Goal: Task Accomplishment & Management: Use online tool/utility

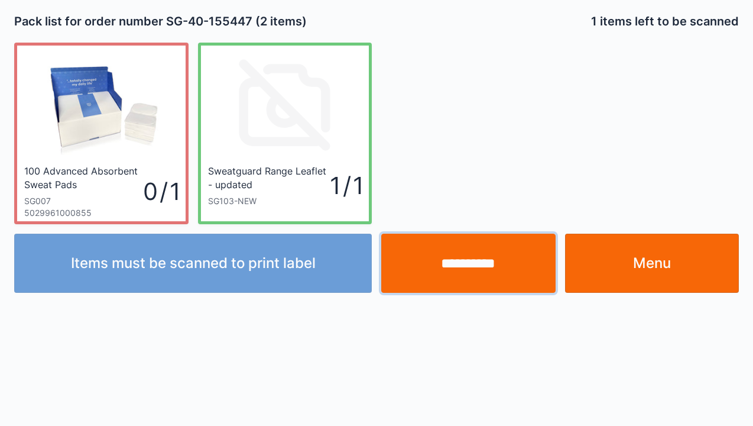
click at [480, 265] on input "**********" at bounding box center [468, 263] width 174 height 59
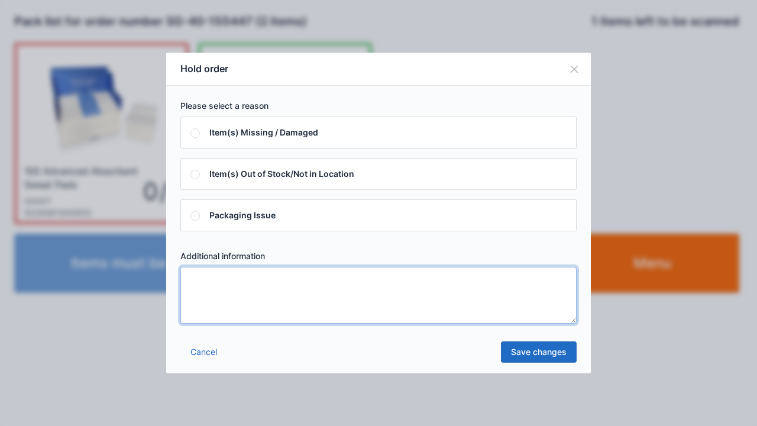
click at [205, 291] on textarea at bounding box center [378, 295] width 396 height 57
type textarea "*****"
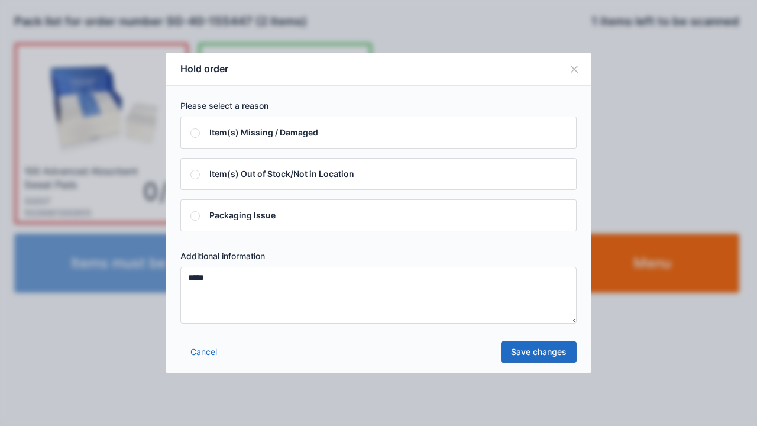
click at [543, 350] on link "Save changes" at bounding box center [539, 351] width 76 height 21
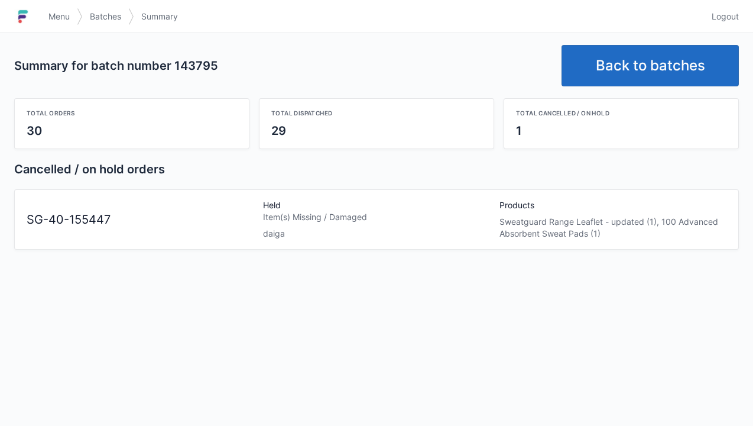
click at [641, 50] on link "Back to batches" at bounding box center [650, 65] width 177 height 41
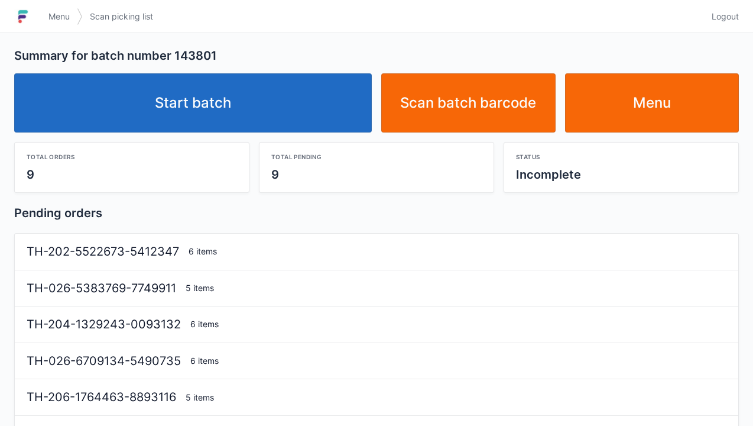
click at [184, 95] on link "Start batch" at bounding box center [193, 102] width 358 height 59
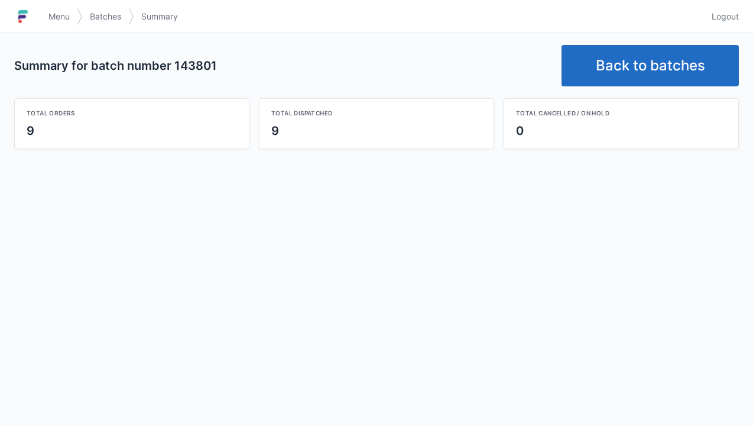
click at [629, 60] on link "Back to batches" at bounding box center [650, 65] width 177 height 41
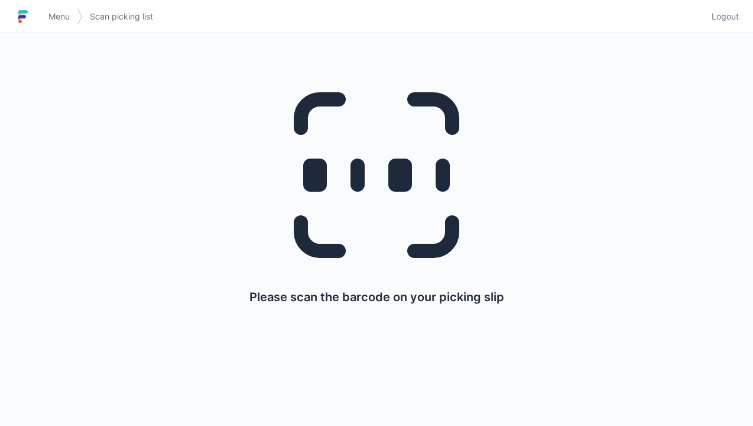
click at [31, 11] on img at bounding box center [23, 16] width 18 height 19
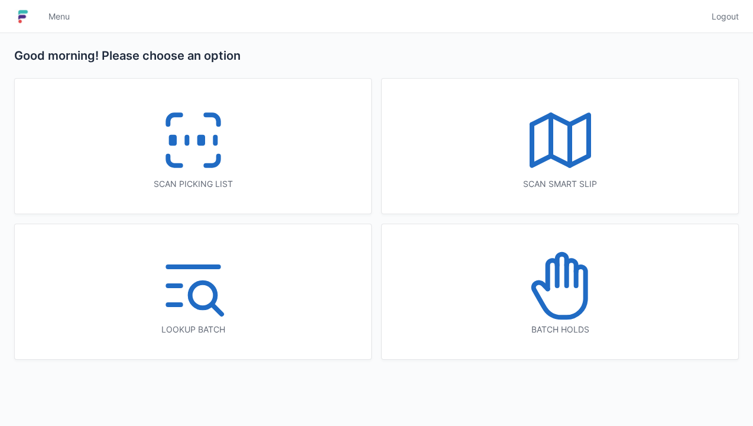
click at [561, 289] on icon at bounding box center [561, 286] width 76 height 76
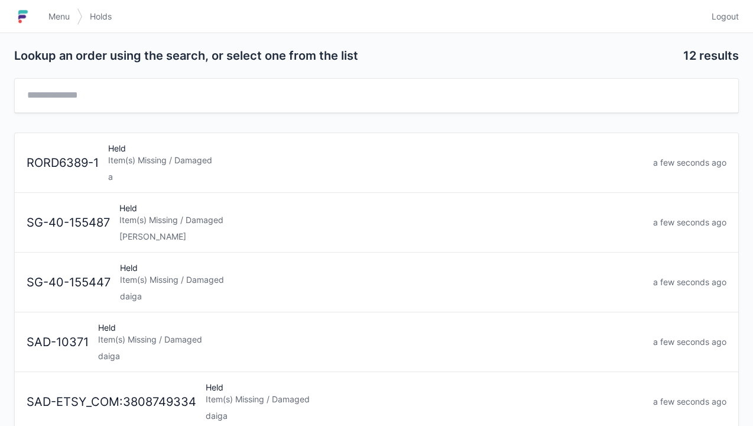
click at [197, 296] on div "daiga" at bounding box center [382, 296] width 524 height 12
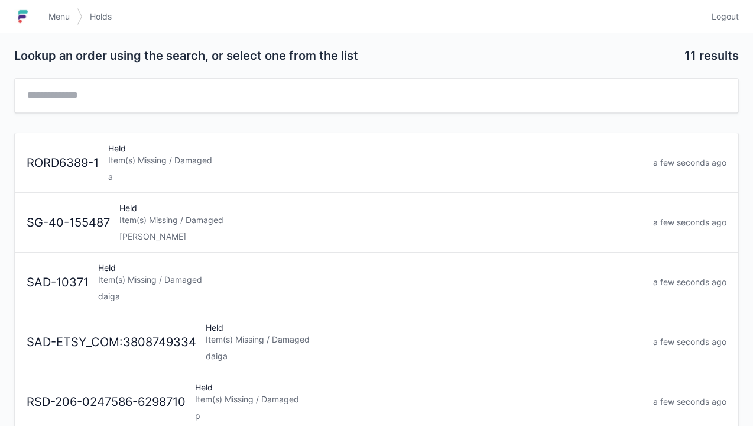
click at [45, 6] on link "Menu" at bounding box center [58, 16] width 35 height 21
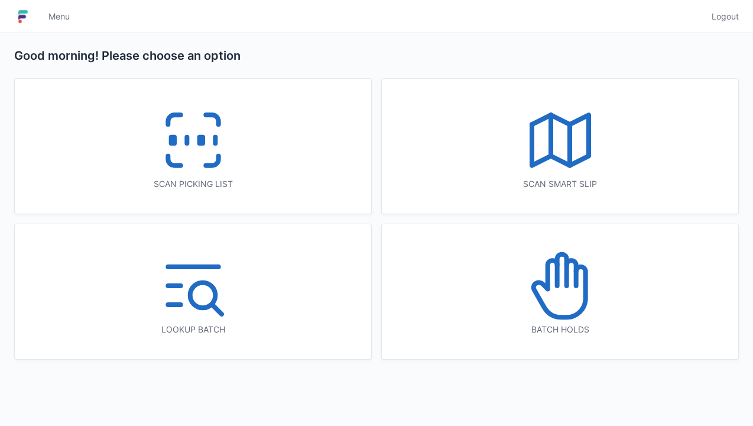
click at [187, 141] on line at bounding box center [187, 140] width 0 height 7
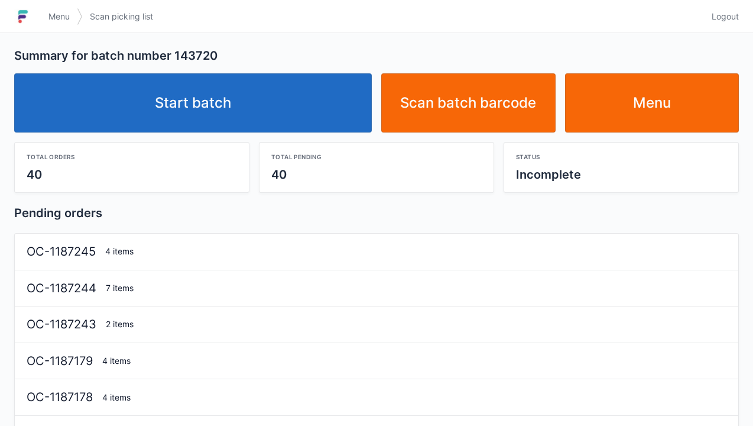
click at [214, 102] on link "Start batch" at bounding box center [193, 102] width 358 height 59
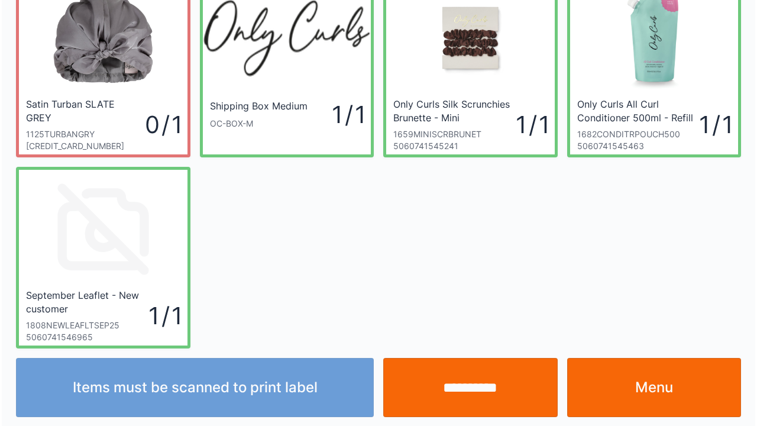
scroll to position [69, 0]
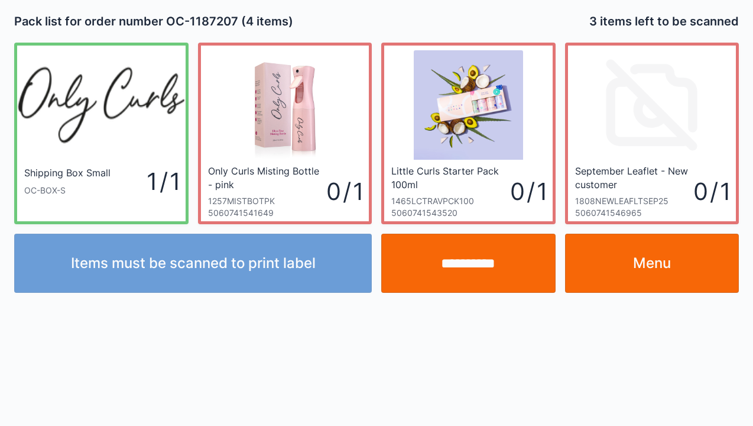
click at [649, 258] on link "Menu" at bounding box center [652, 263] width 174 height 59
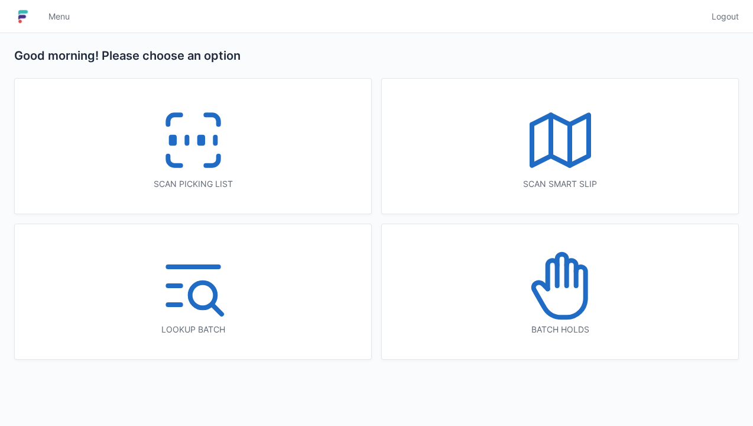
click at [558, 302] on icon at bounding box center [561, 286] width 76 height 76
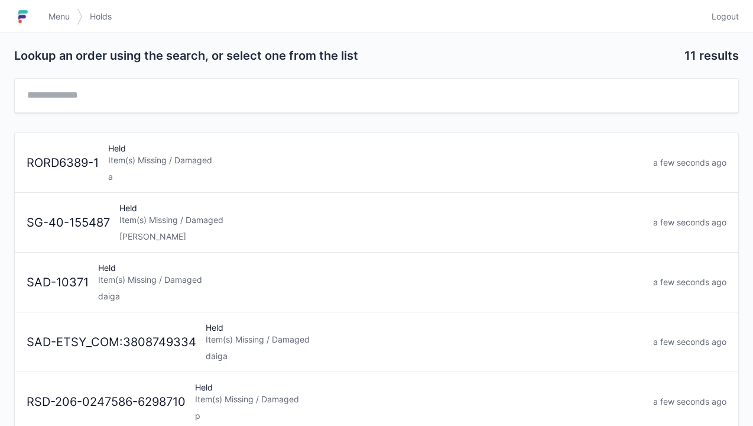
click at [127, 283] on div "Item(s) Missing / Damaged" at bounding box center [371, 280] width 546 height 12
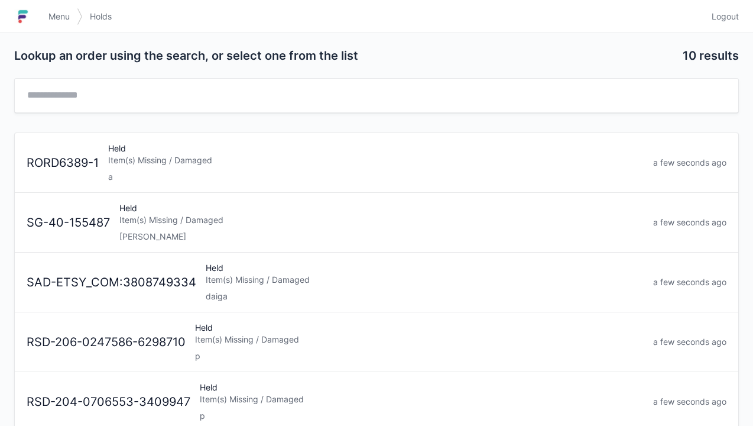
click at [221, 281] on div "Item(s) Missing / Damaged" at bounding box center [425, 280] width 438 height 12
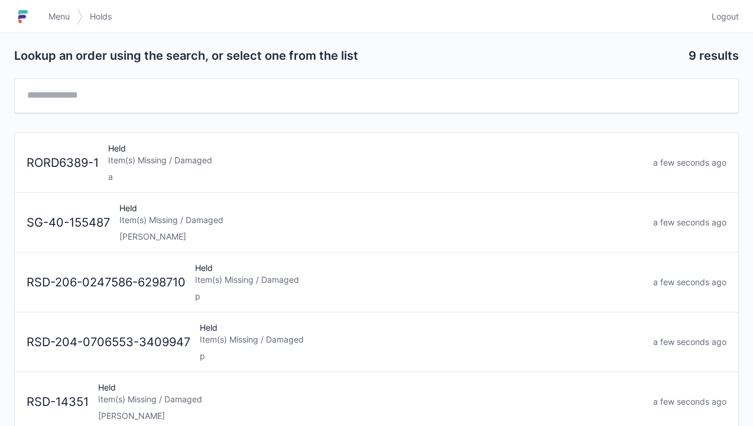
click at [51, 12] on span "Menu" at bounding box center [58, 17] width 21 height 12
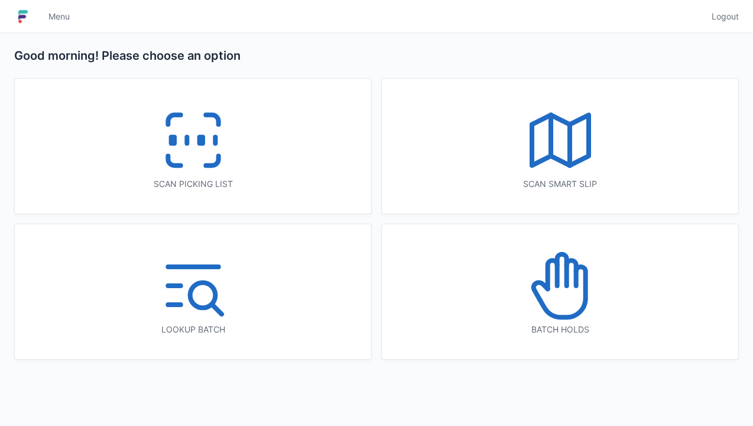
click at [187, 137] on line at bounding box center [187, 140] width 0 height 7
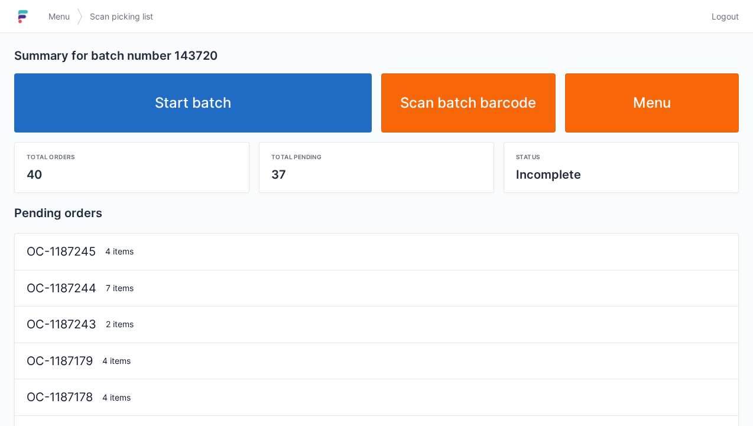
click at [199, 98] on link "Start batch" at bounding box center [193, 102] width 358 height 59
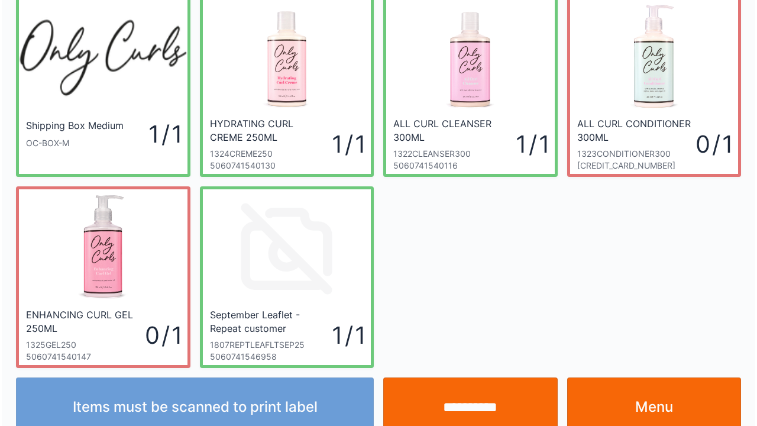
scroll to position [69, 0]
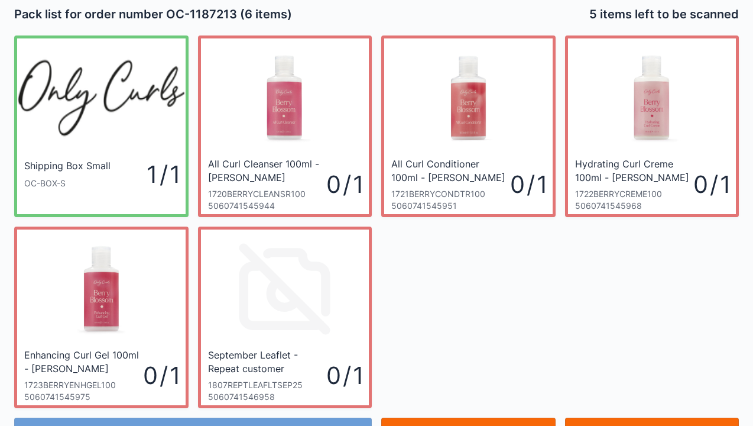
scroll to position [69, 0]
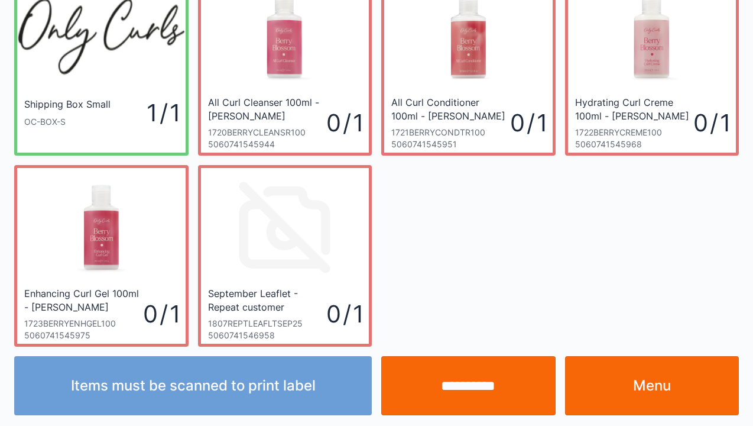
click at [623, 391] on link "Menu" at bounding box center [652, 385] width 174 height 59
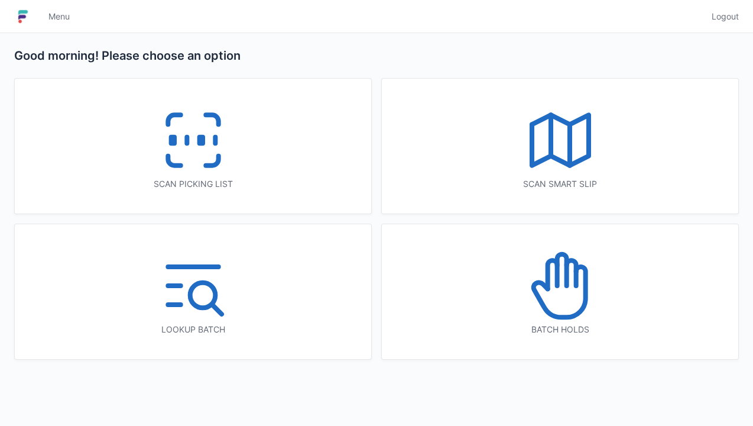
click at [208, 151] on icon at bounding box center [194, 140] width 76 height 76
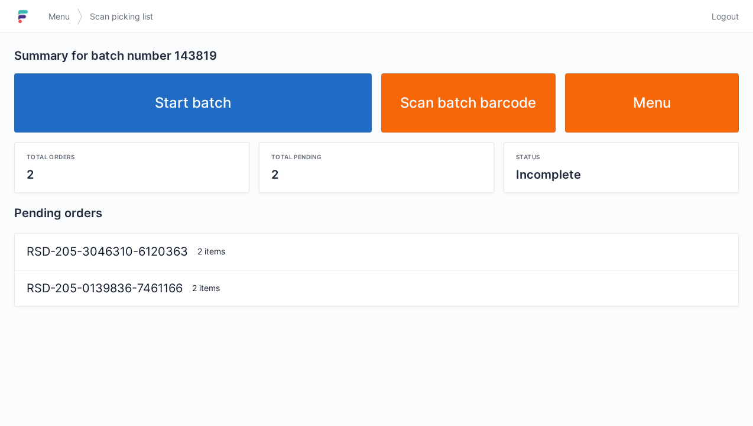
click at [173, 111] on link "Start batch" at bounding box center [193, 102] width 358 height 59
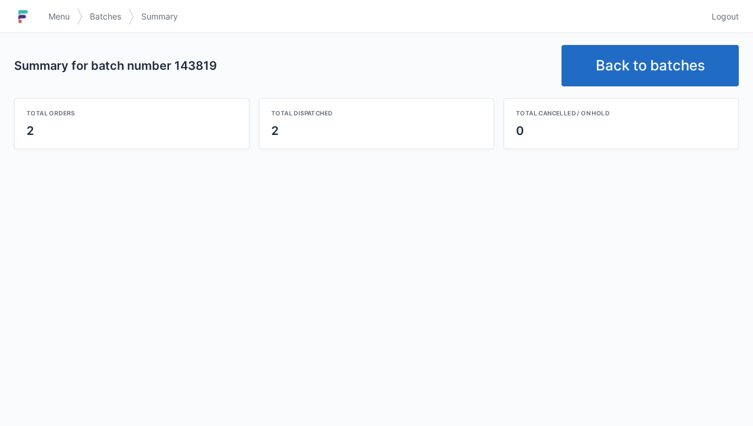
click at [648, 65] on link "Back to batches" at bounding box center [650, 65] width 177 height 41
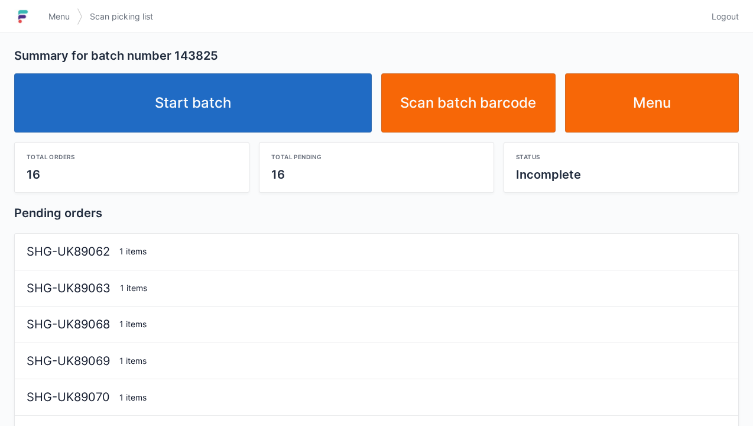
click at [215, 99] on link "Start batch" at bounding box center [193, 102] width 358 height 59
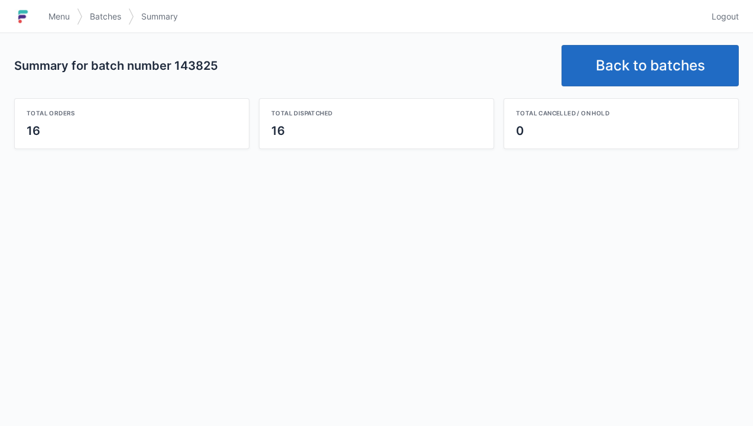
click at [635, 73] on link "Back to batches" at bounding box center [650, 65] width 177 height 41
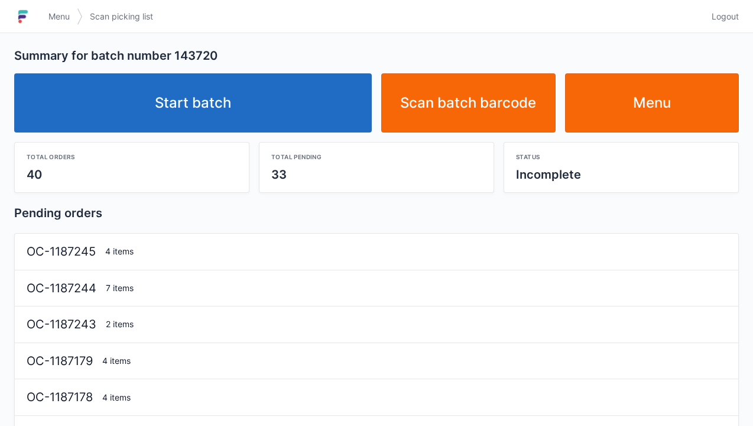
click at [238, 101] on link "Start batch" at bounding box center [193, 102] width 358 height 59
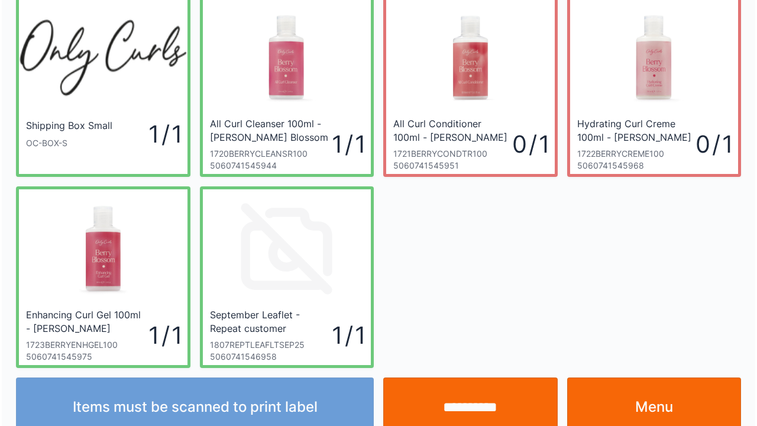
scroll to position [69, 0]
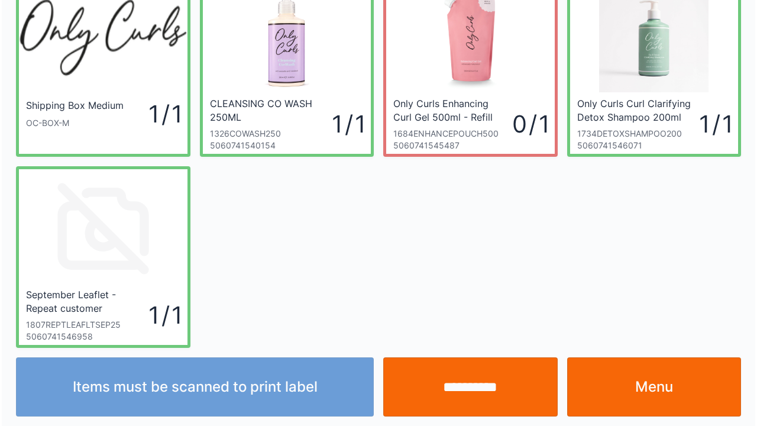
scroll to position [69, 0]
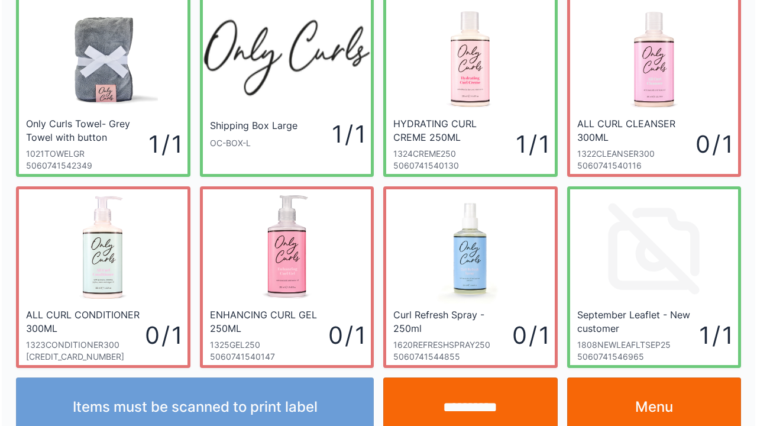
scroll to position [69, 0]
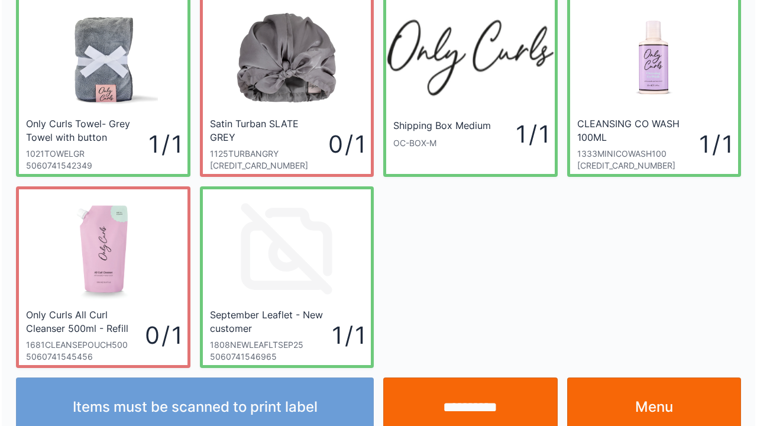
scroll to position [69, 0]
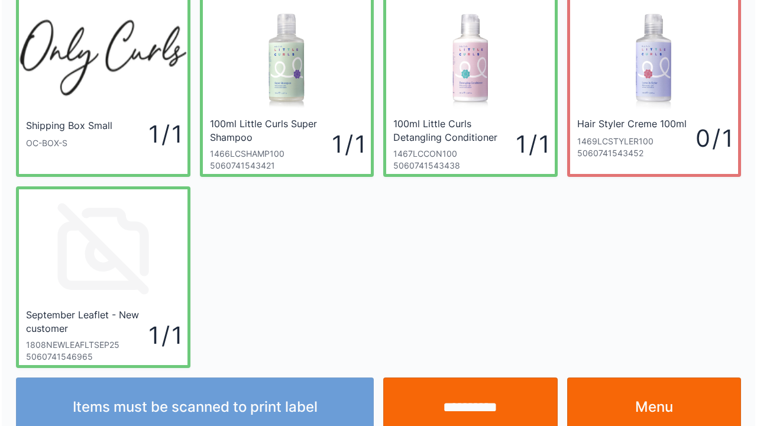
scroll to position [69, 0]
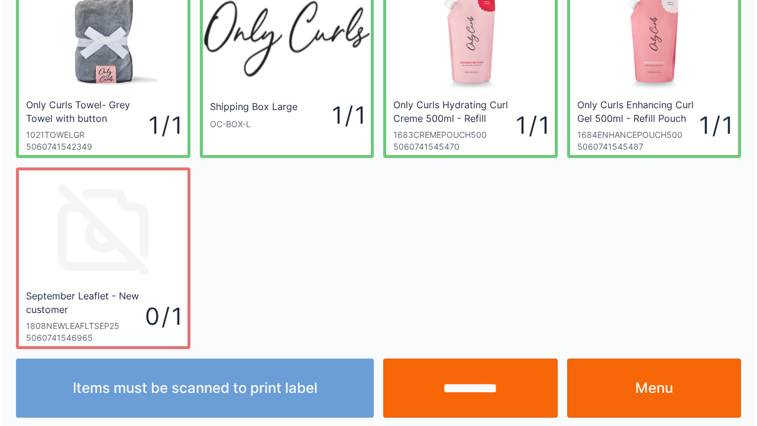
scroll to position [69, 0]
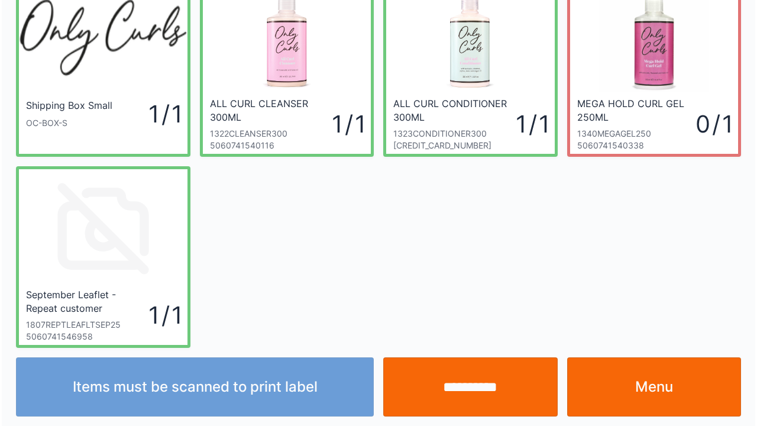
scroll to position [69, 0]
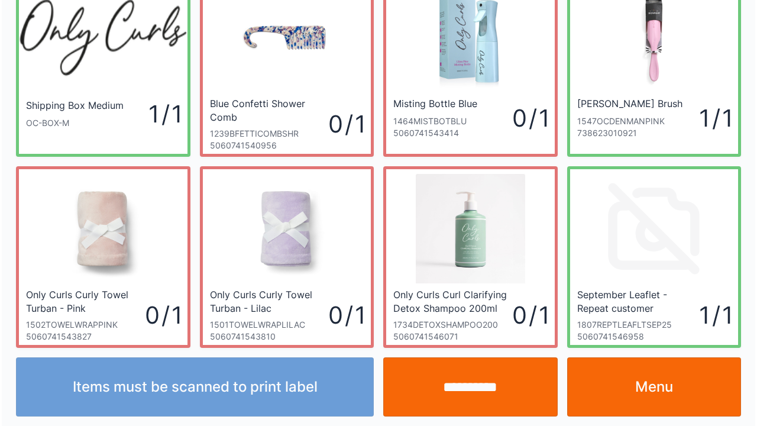
scroll to position [69, 0]
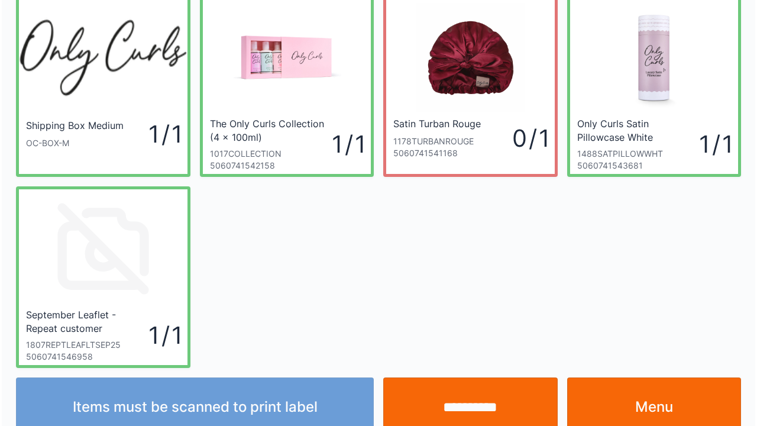
scroll to position [69, 0]
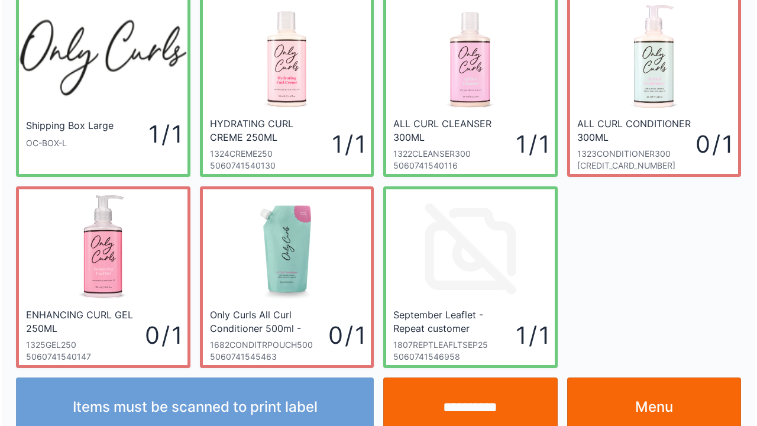
scroll to position [69, 0]
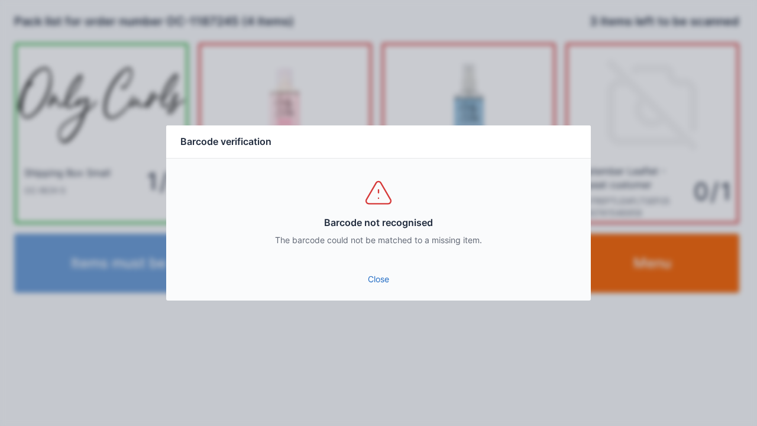
click at [370, 274] on link "Close" at bounding box center [379, 278] width 406 height 21
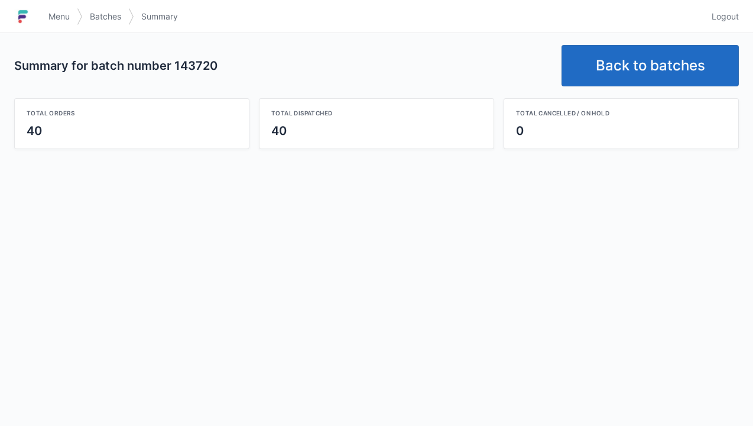
click at [620, 59] on link "Back to batches" at bounding box center [650, 65] width 177 height 41
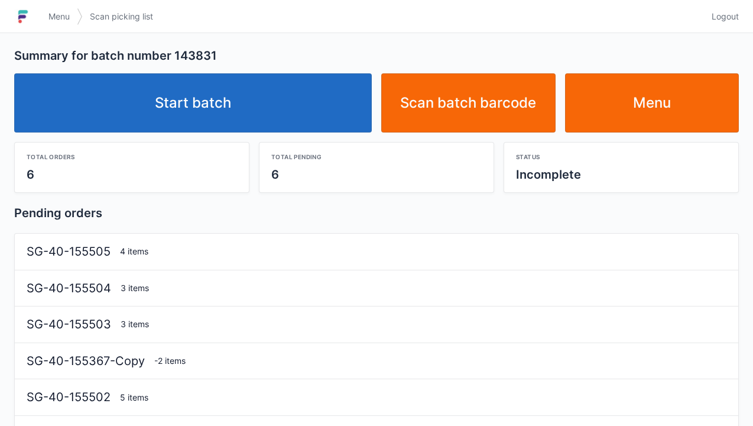
click at [212, 89] on link "Start batch" at bounding box center [193, 102] width 358 height 59
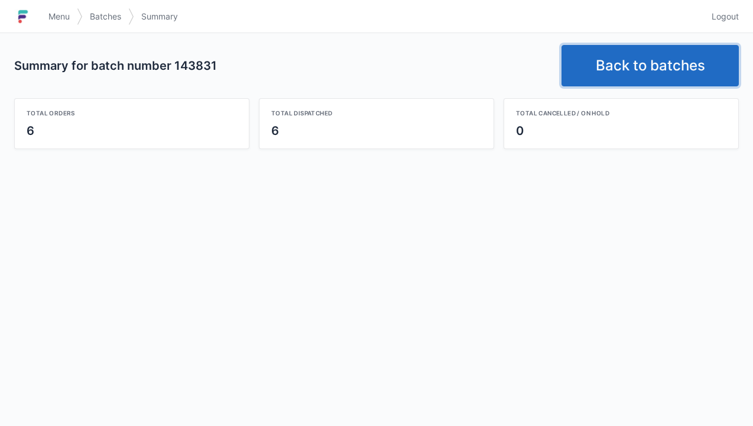
click at [627, 53] on link "Back to batches" at bounding box center [650, 65] width 177 height 41
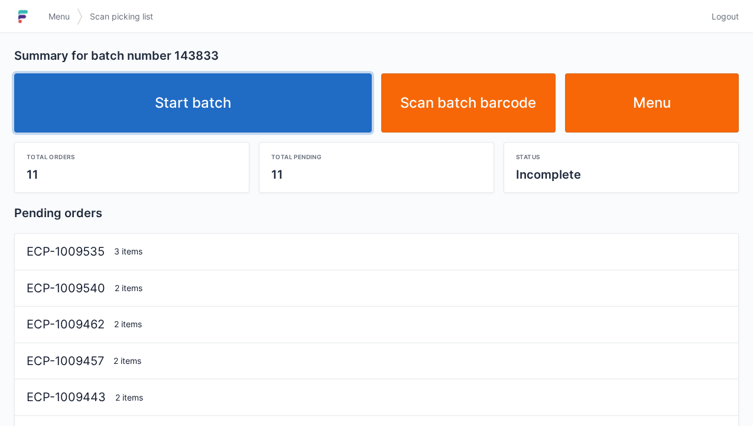
click at [206, 106] on link "Start batch" at bounding box center [193, 102] width 358 height 59
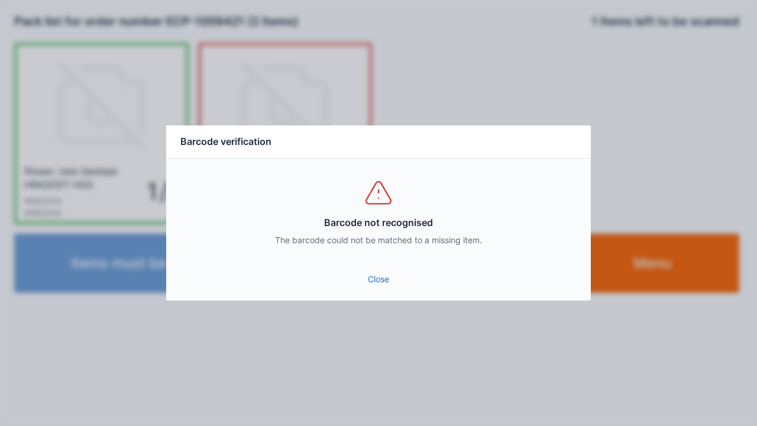
click at [374, 277] on link "Close" at bounding box center [379, 278] width 406 height 21
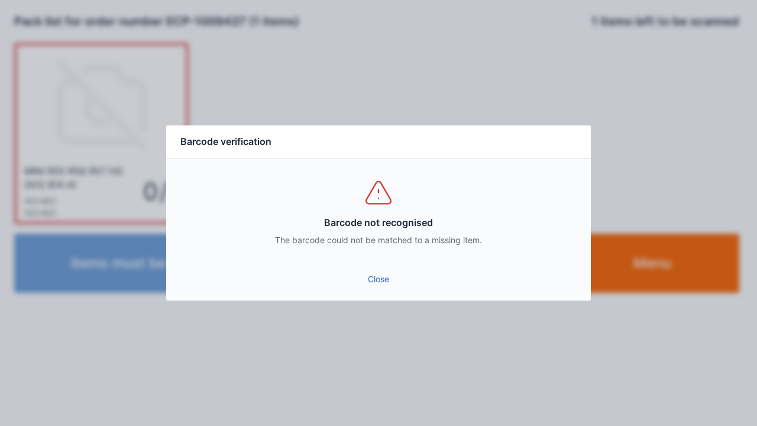
click at [364, 250] on div "Barcode not recognised The barcode could not be matched to a missing item." at bounding box center [378, 211] width 425 height 106
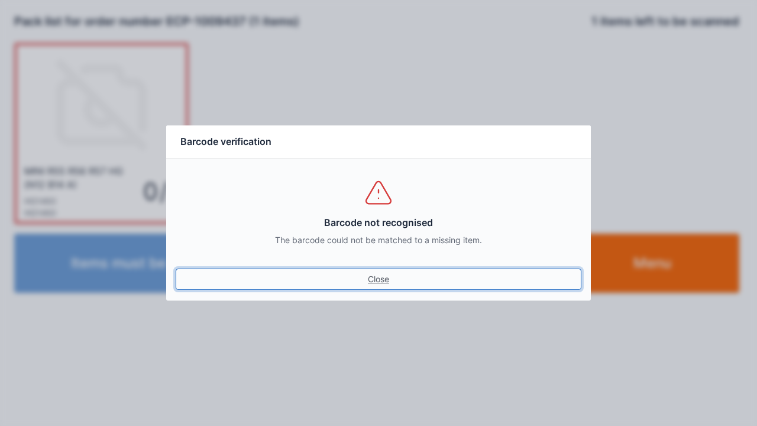
click at [371, 285] on link "Close" at bounding box center [379, 278] width 406 height 21
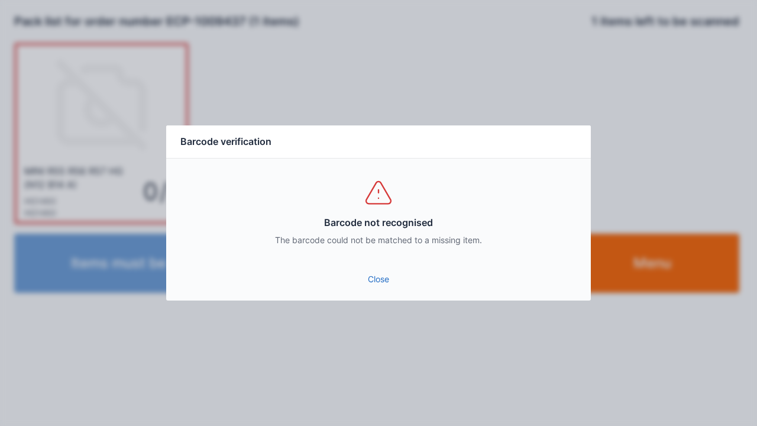
click at [374, 281] on link "Close" at bounding box center [379, 278] width 406 height 21
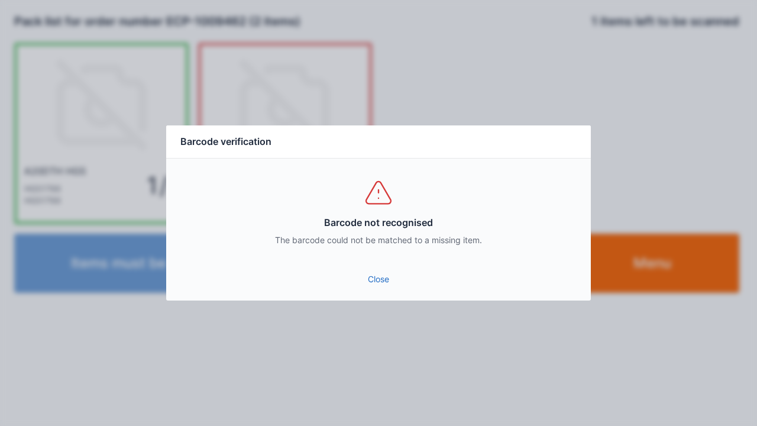
click at [393, 281] on link "Close" at bounding box center [379, 278] width 406 height 21
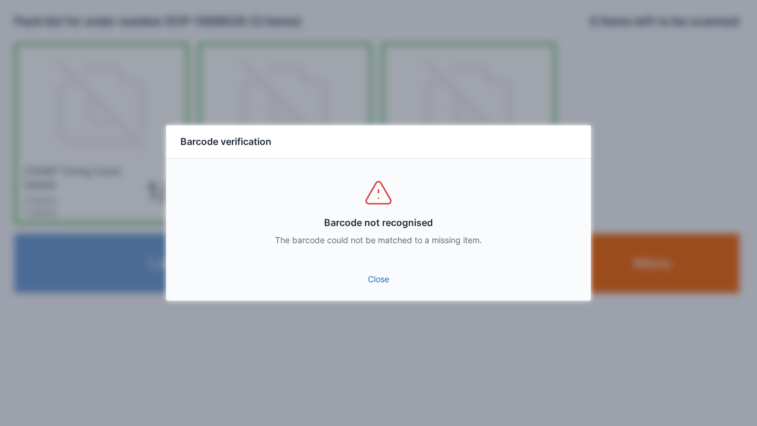
click at [378, 282] on link "Close" at bounding box center [379, 278] width 406 height 21
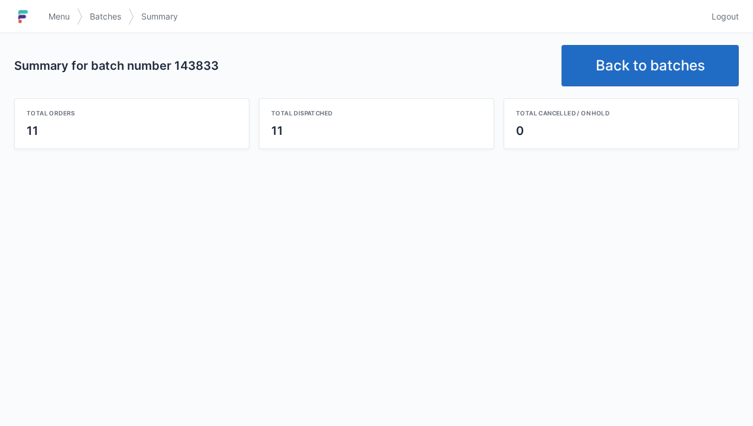
click at [607, 66] on link "Back to batches" at bounding box center [650, 65] width 177 height 41
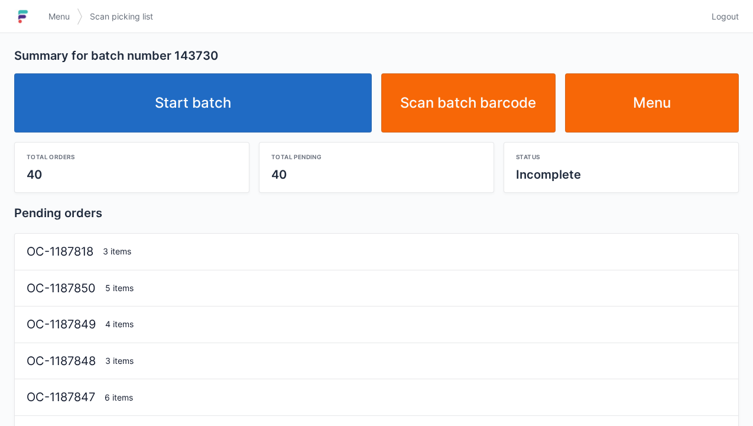
click at [238, 94] on link "Start batch" at bounding box center [193, 102] width 358 height 59
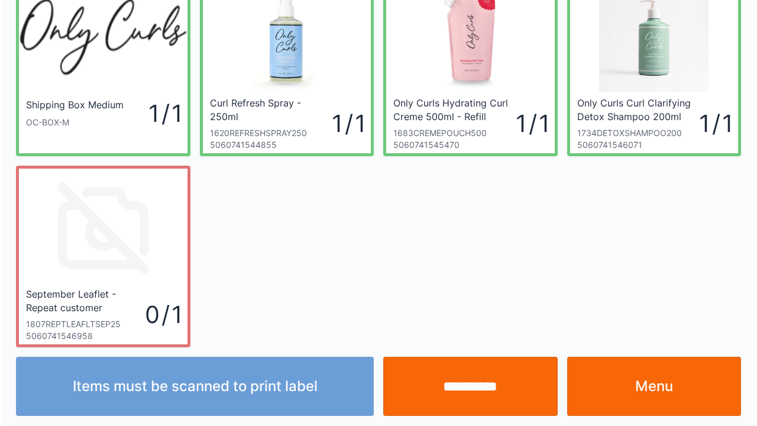
scroll to position [69, 0]
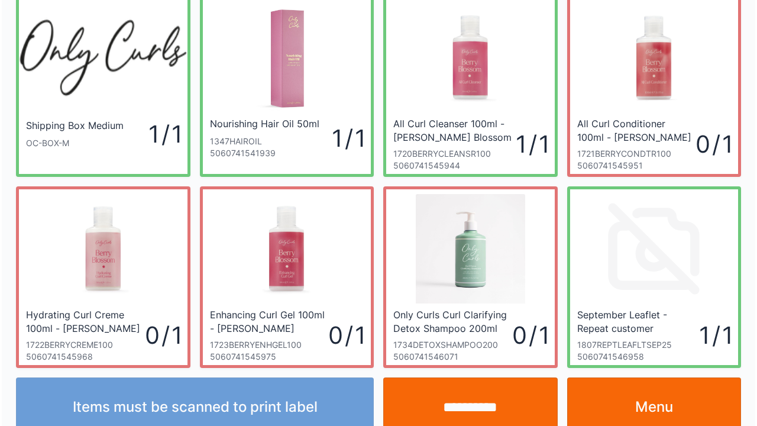
scroll to position [69, 0]
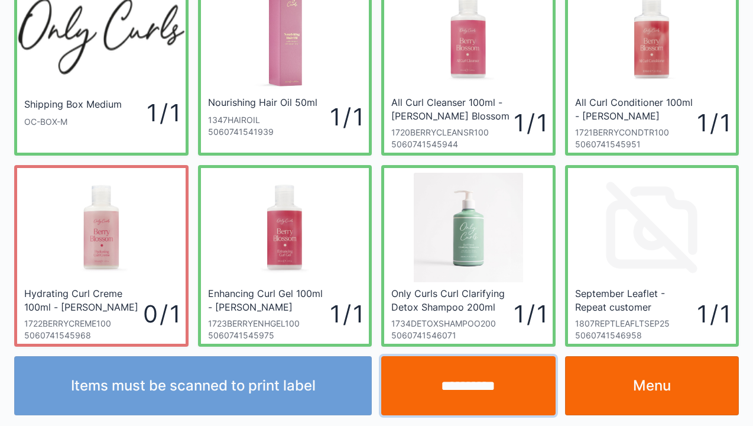
click at [459, 386] on input "**********" at bounding box center [468, 385] width 174 height 59
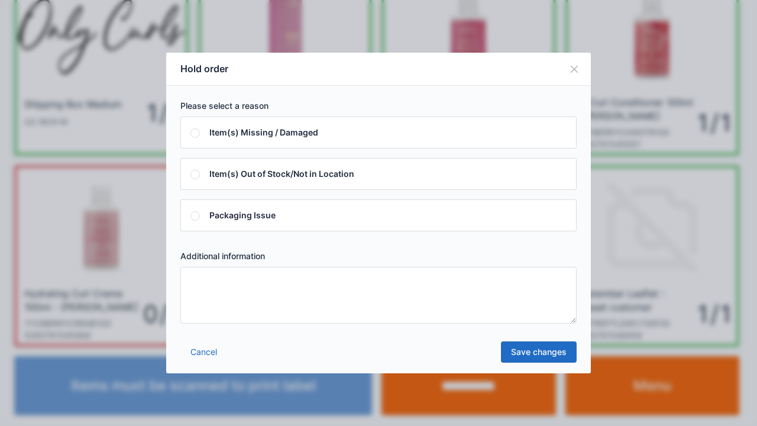
click at [215, 290] on textarea at bounding box center [378, 295] width 396 height 57
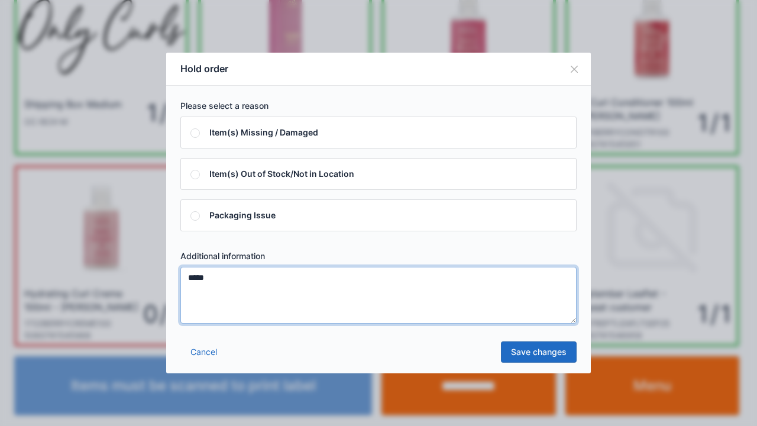
type textarea "*****"
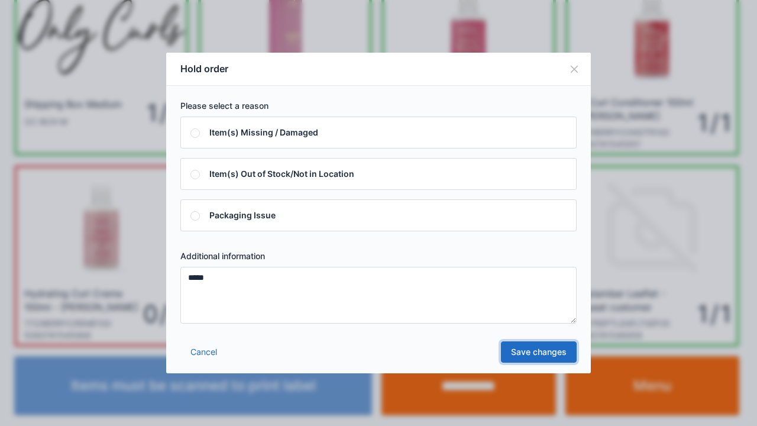
click at [524, 355] on link "Save changes" at bounding box center [539, 351] width 76 height 21
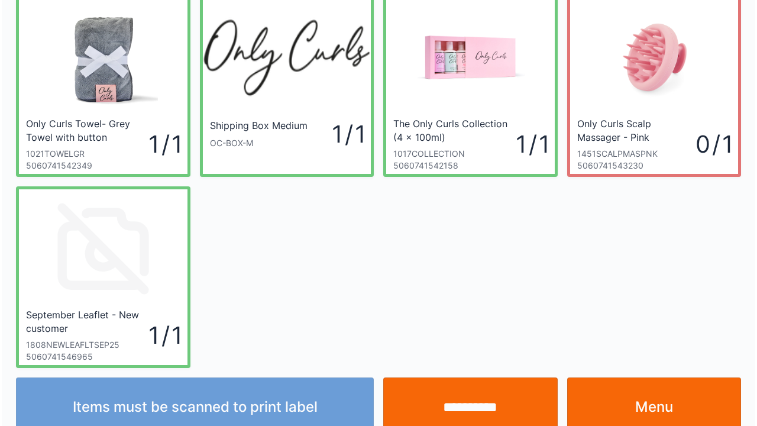
scroll to position [69, 0]
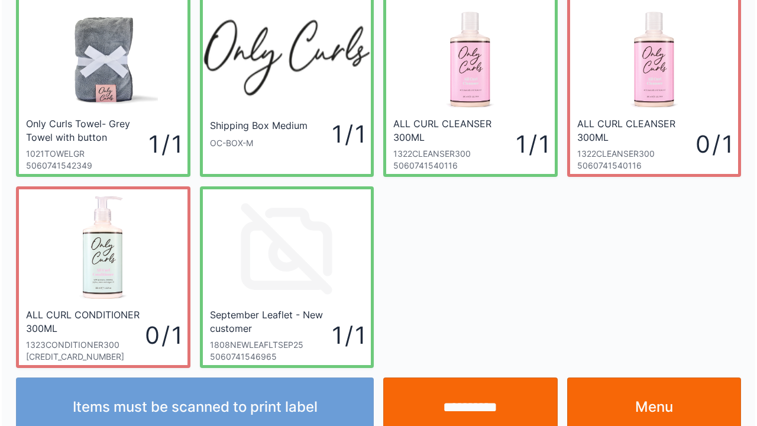
scroll to position [69, 0]
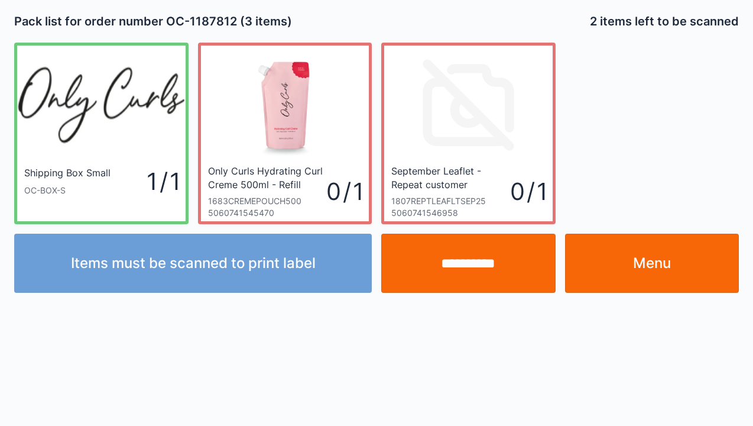
click at [654, 251] on link "Menu" at bounding box center [652, 263] width 174 height 59
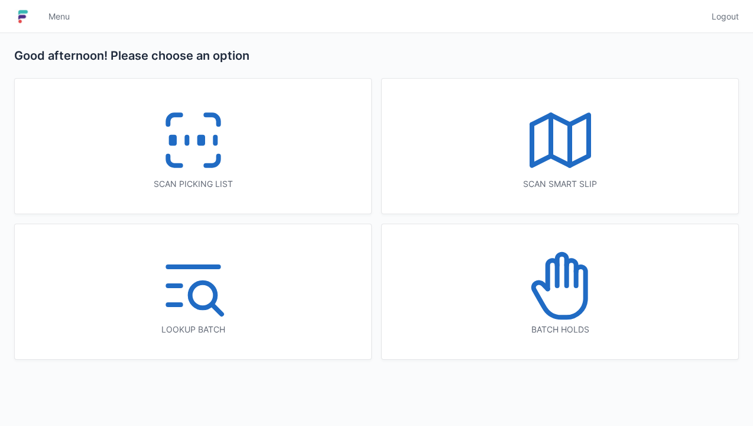
click at [205, 141] on icon at bounding box center [194, 140] width 76 height 76
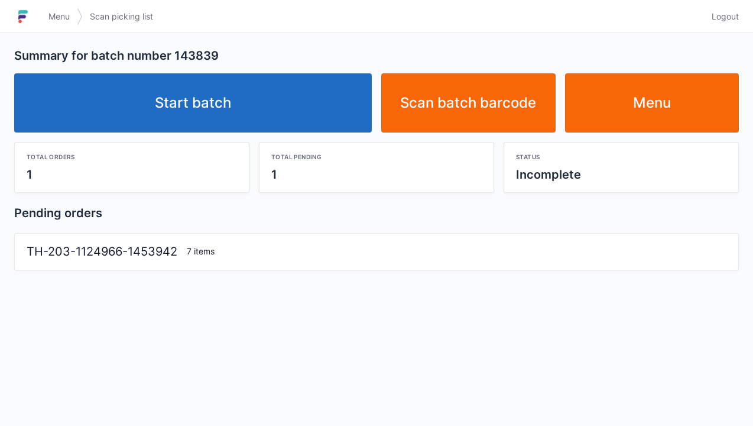
click at [216, 109] on link "Start batch" at bounding box center [193, 102] width 358 height 59
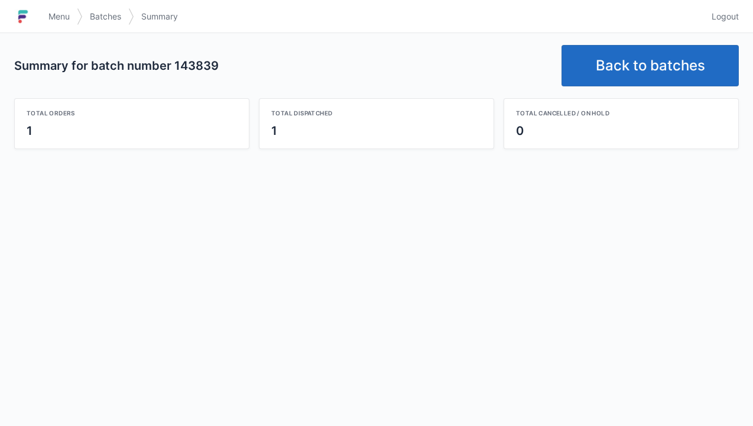
click at [630, 59] on link "Back to batches" at bounding box center [650, 65] width 177 height 41
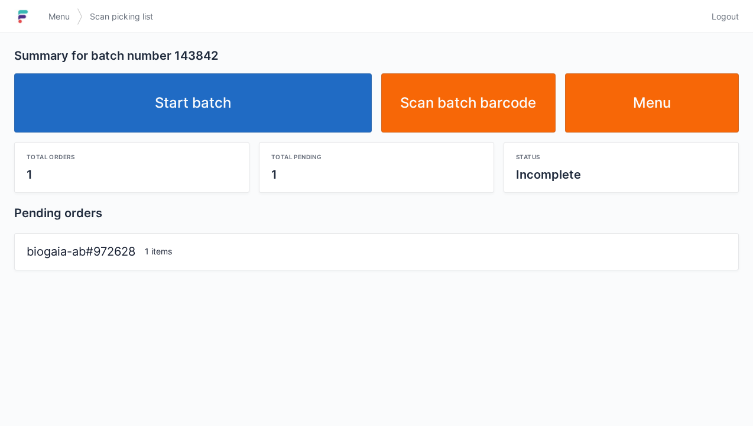
click at [176, 103] on link "Start batch" at bounding box center [193, 102] width 358 height 59
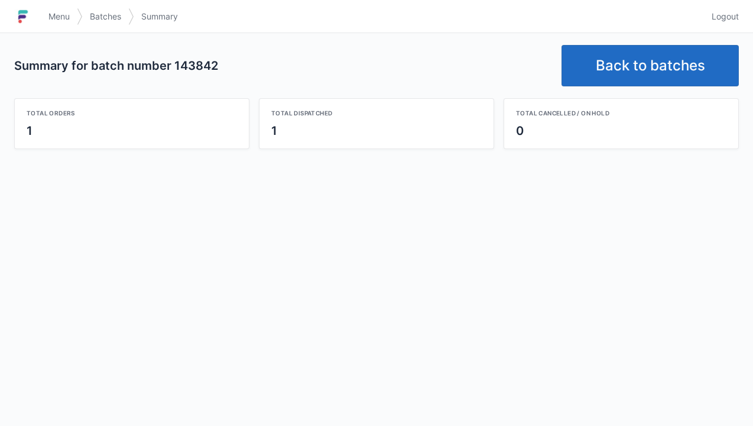
click at [620, 63] on link "Back to batches" at bounding box center [650, 65] width 177 height 41
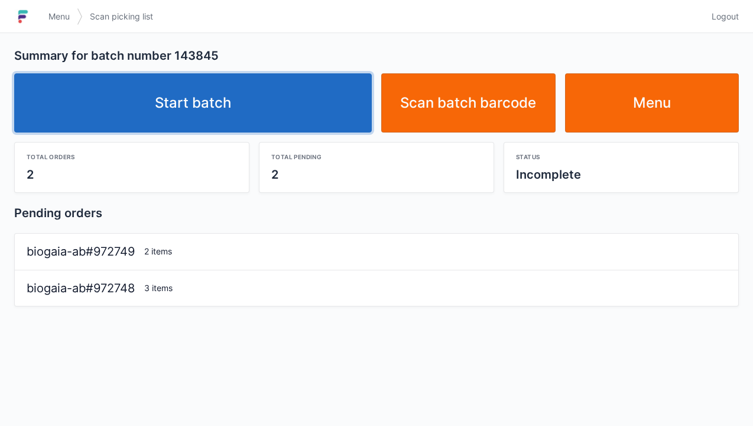
click at [179, 109] on link "Start batch" at bounding box center [193, 102] width 358 height 59
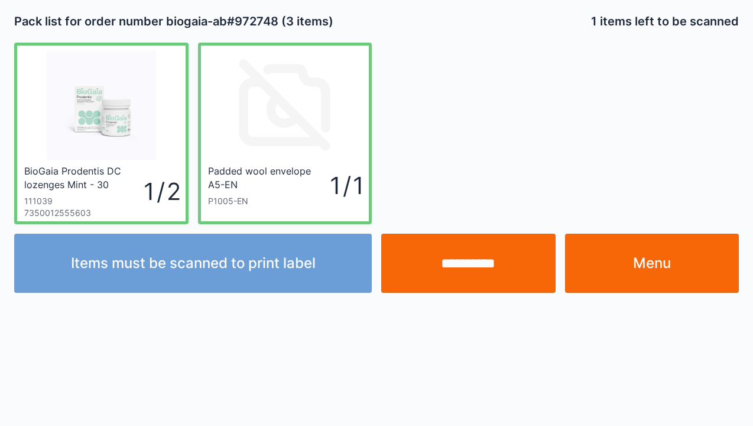
click at [473, 270] on input "**********" at bounding box center [468, 263] width 174 height 59
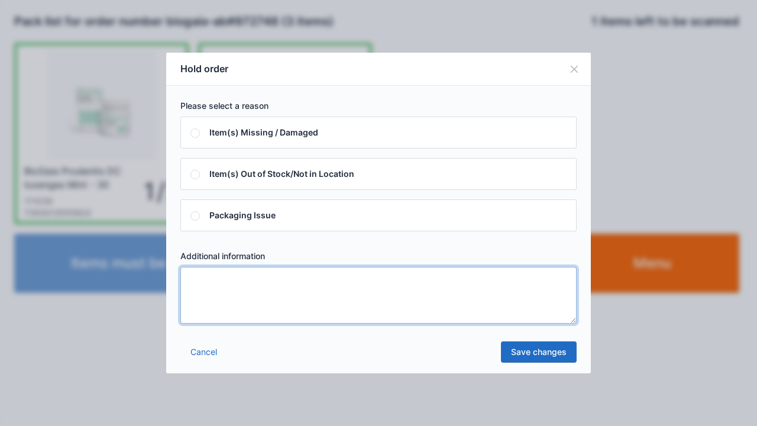
click at [202, 292] on textarea at bounding box center [378, 295] width 396 height 57
type textarea "*****"
click at [526, 358] on link "Save changes" at bounding box center [539, 351] width 76 height 21
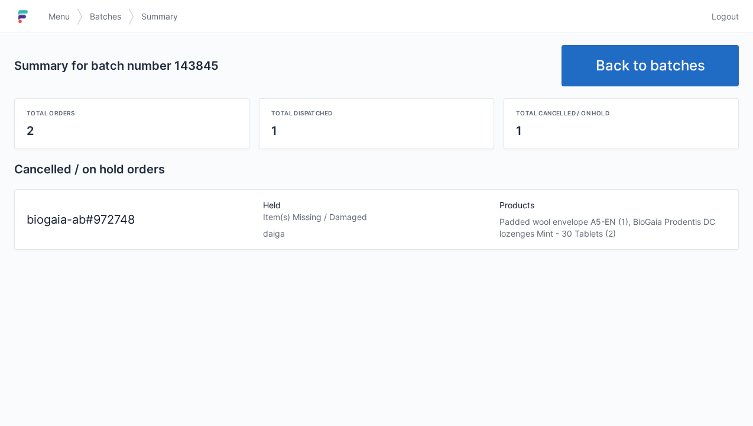
click at [63, 21] on span "Menu" at bounding box center [58, 17] width 21 height 12
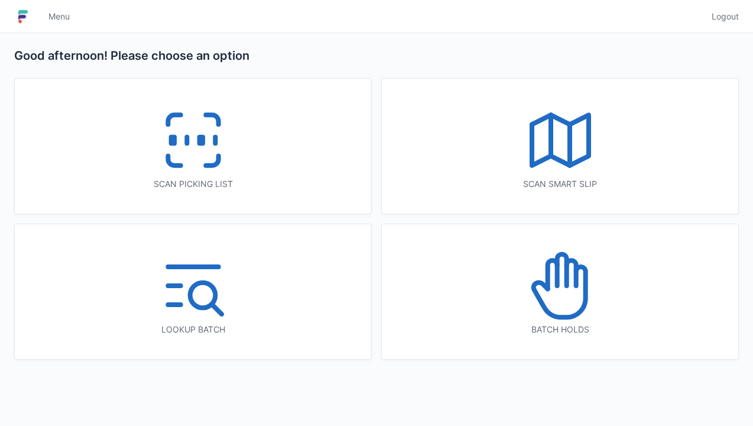
click at [182, 131] on icon at bounding box center [194, 140] width 76 height 76
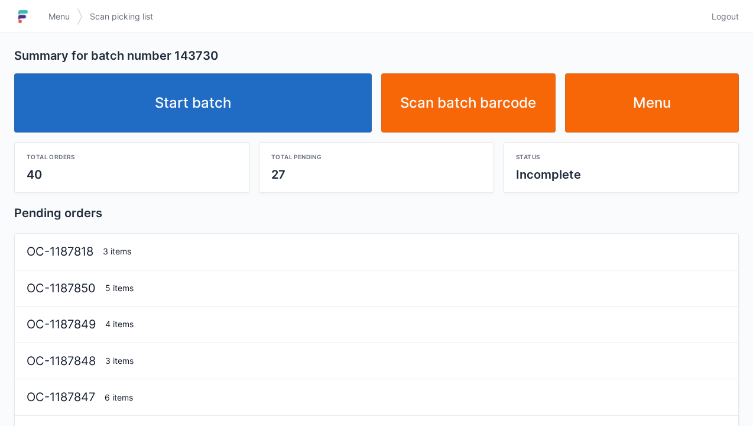
click at [240, 107] on link "Start batch" at bounding box center [193, 102] width 358 height 59
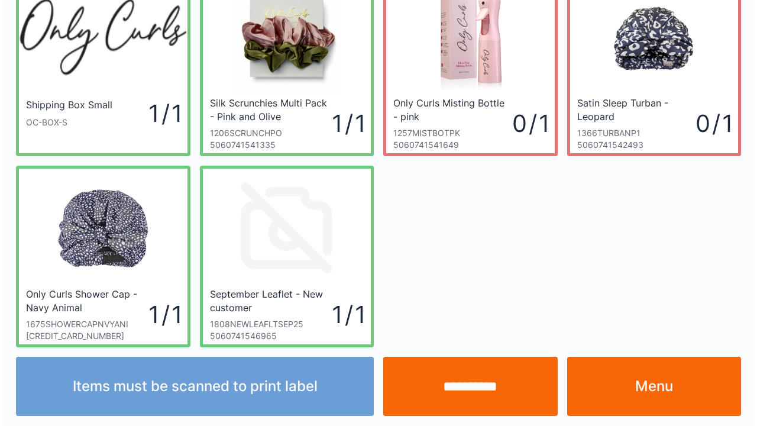
scroll to position [69, 0]
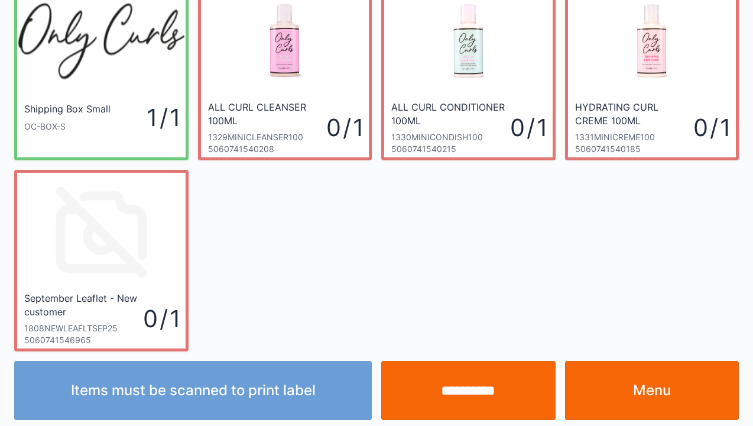
scroll to position [69, 0]
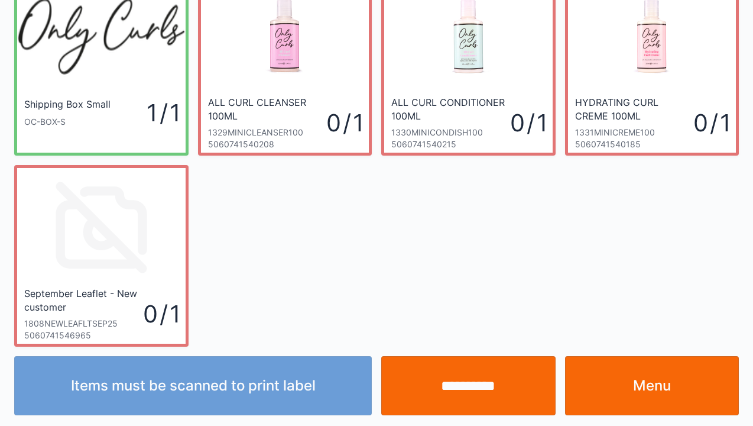
click at [640, 396] on link "Menu" at bounding box center [652, 385] width 174 height 59
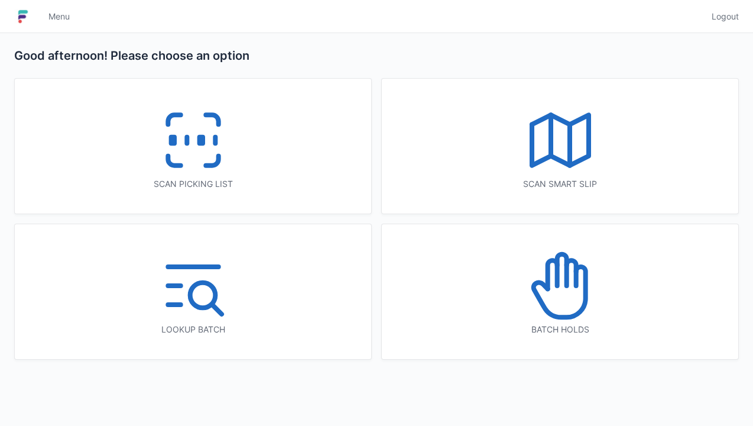
click at [183, 144] on icon at bounding box center [194, 140] width 76 height 76
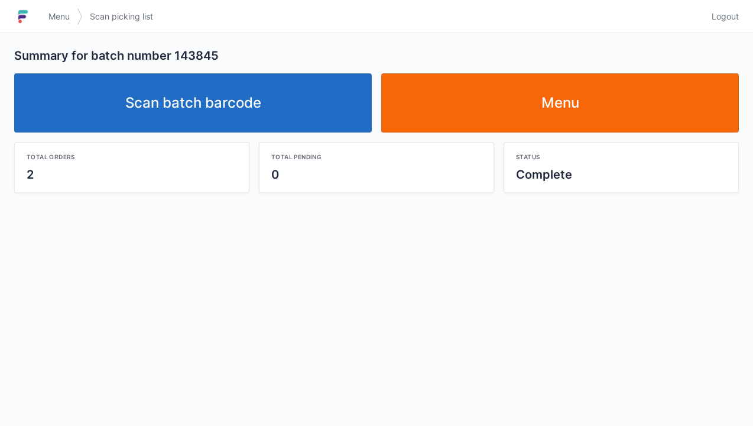
click at [225, 97] on link "Scan batch barcode" at bounding box center [193, 102] width 358 height 59
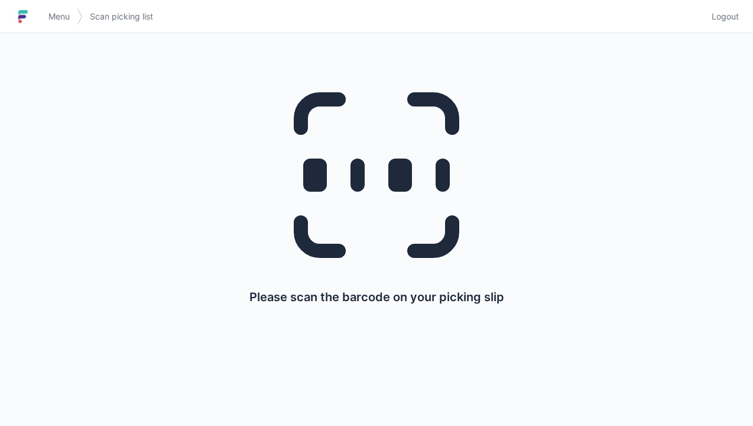
click at [42, 9] on link "Menu" at bounding box center [58, 16] width 35 height 21
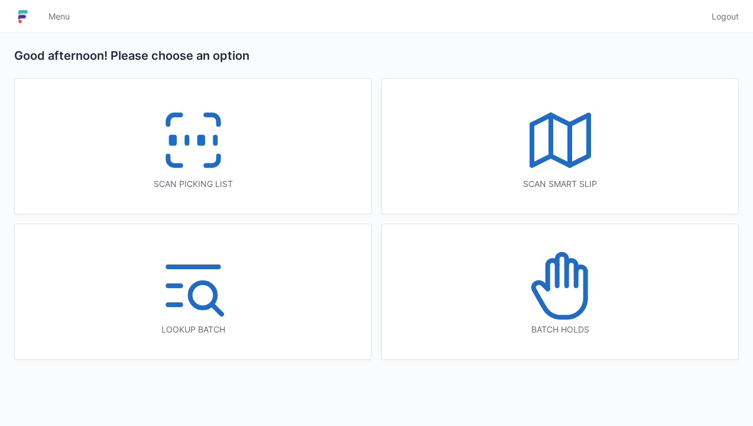
click at [556, 284] on icon at bounding box center [552, 274] width 9 height 28
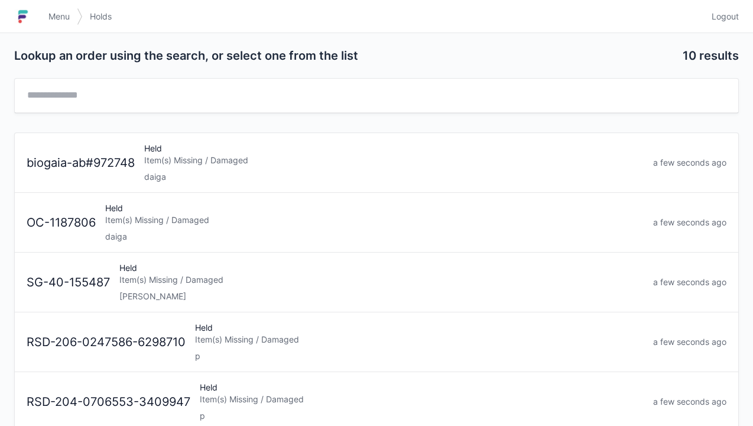
click at [151, 146] on div "Held Item(s) Missing / Damaged daiga" at bounding box center [394, 162] width 509 height 40
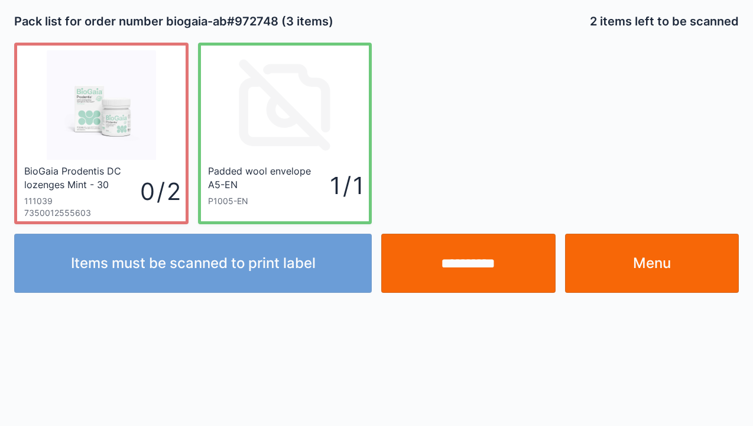
click at [670, 264] on link "Menu" at bounding box center [652, 263] width 174 height 59
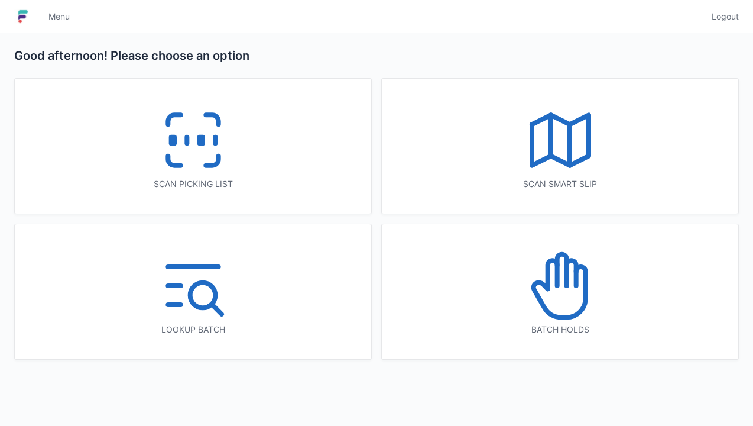
click at [195, 145] on icon at bounding box center [194, 140] width 76 height 76
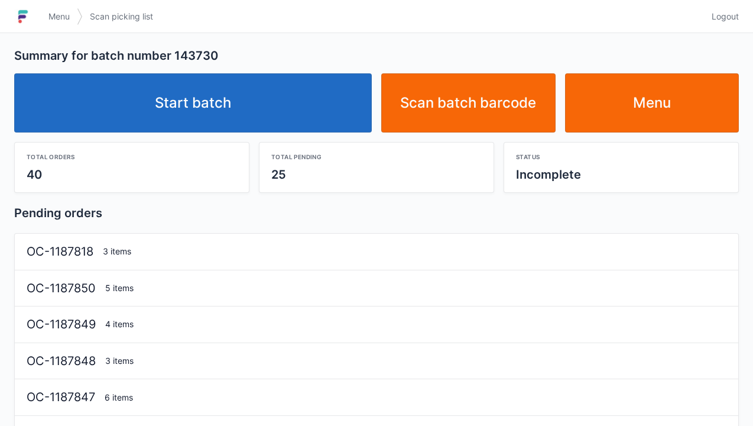
click at [252, 86] on link "Start batch" at bounding box center [193, 102] width 358 height 59
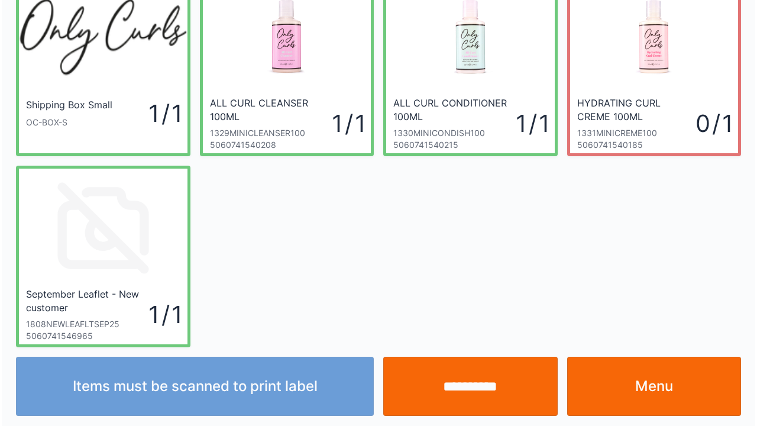
scroll to position [69, 0]
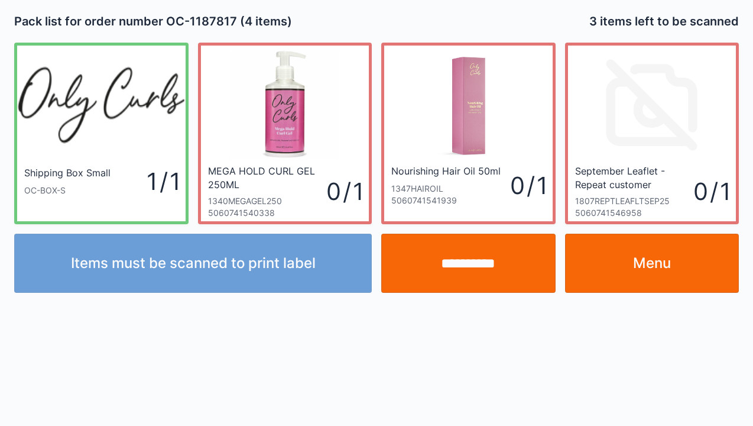
click at [652, 269] on link "Menu" at bounding box center [652, 263] width 174 height 59
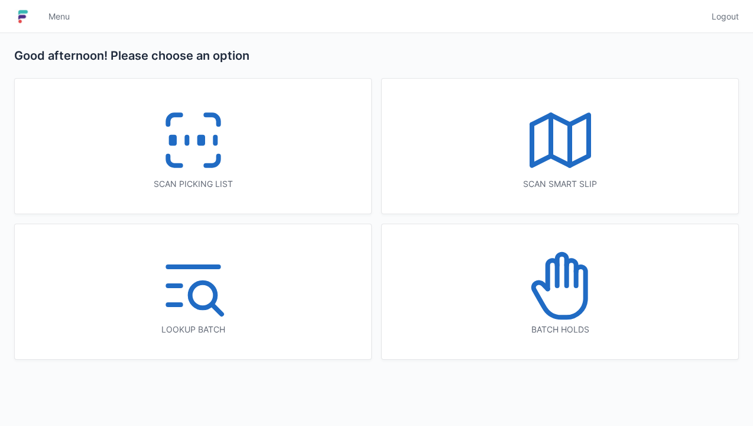
click at [564, 305] on icon at bounding box center [561, 286] width 76 height 76
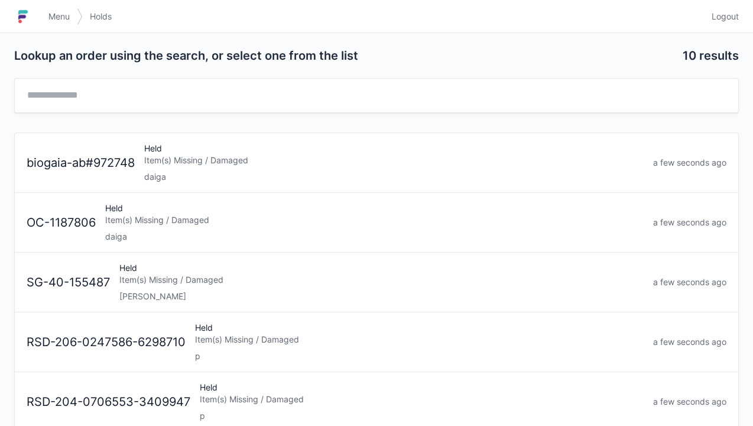
click at [206, 157] on div "Item(s) Missing / Damaged" at bounding box center [394, 160] width 500 height 12
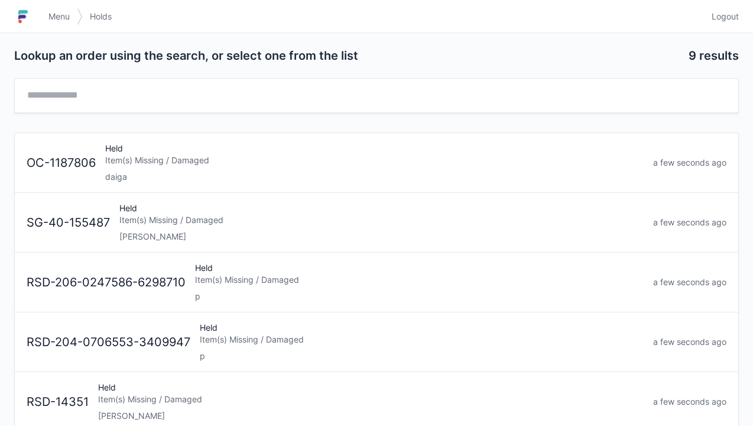
click at [48, 24] on link "Menu" at bounding box center [58, 16] width 35 height 21
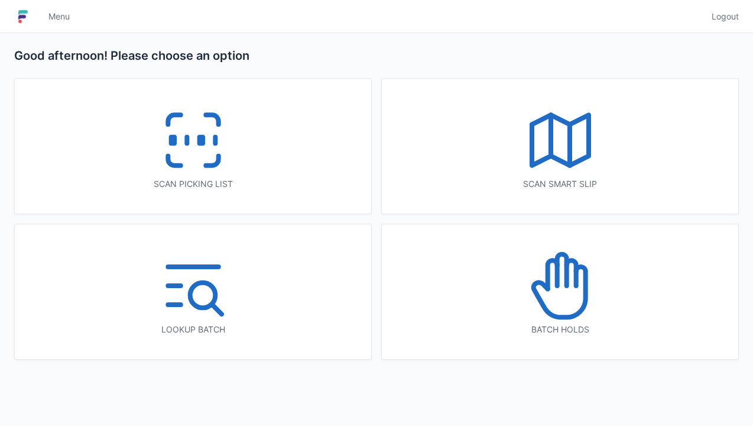
click at [187, 138] on line at bounding box center [187, 140] width 0 height 7
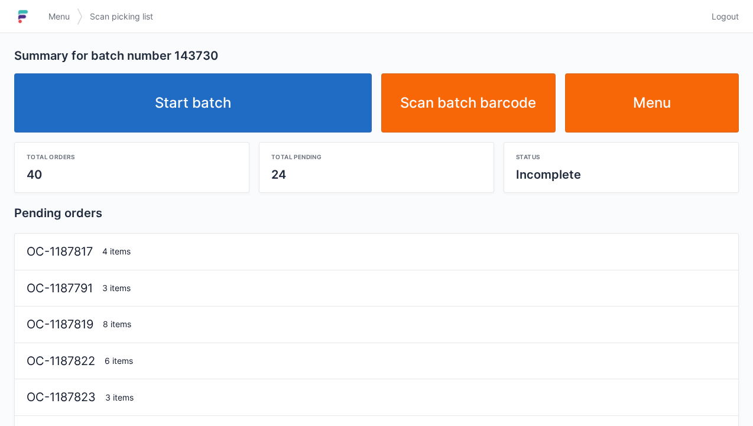
click at [244, 94] on link "Start batch" at bounding box center [193, 102] width 358 height 59
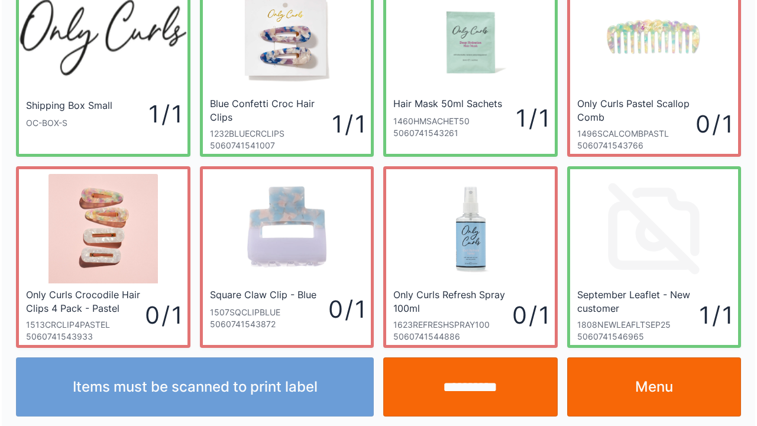
scroll to position [69, 0]
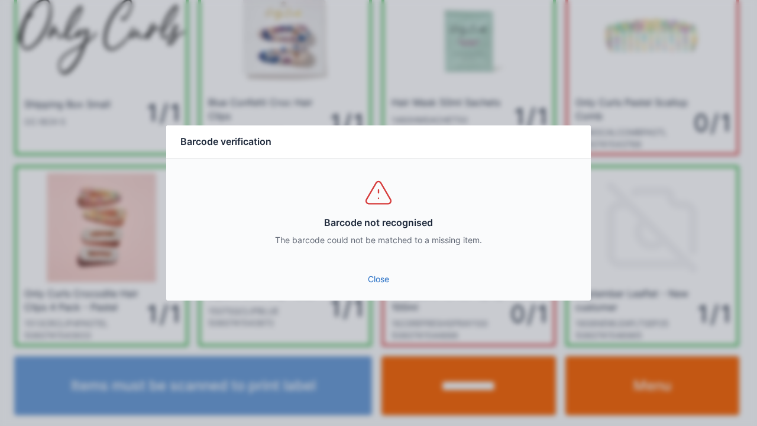
click at [378, 287] on link "Close" at bounding box center [379, 278] width 406 height 21
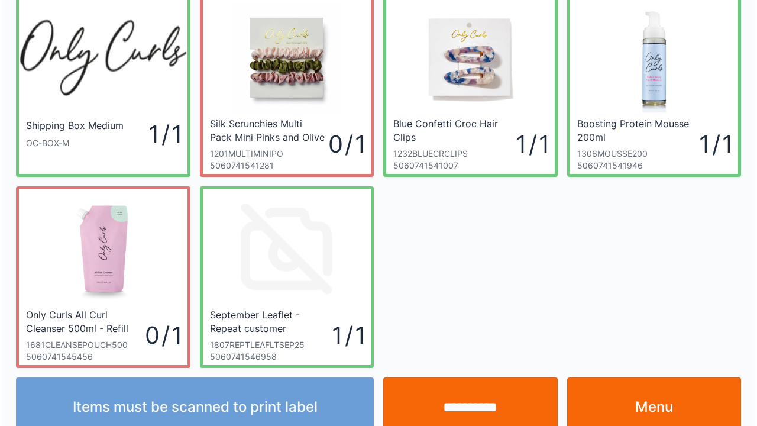
scroll to position [69, 0]
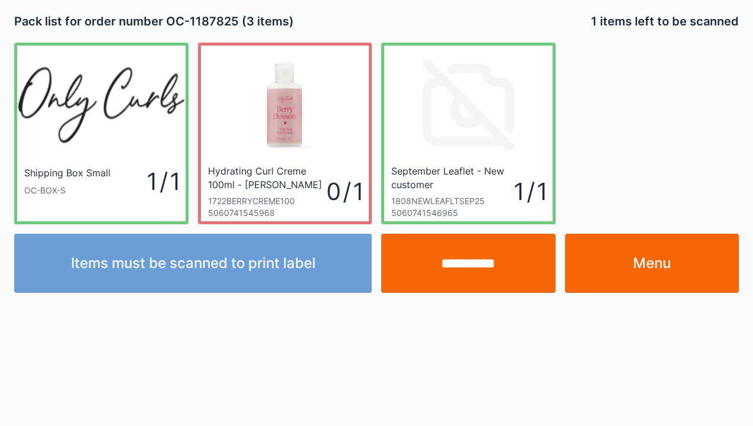
click at [472, 280] on input "**********" at bounding box center [468, 263] width 174 height 59
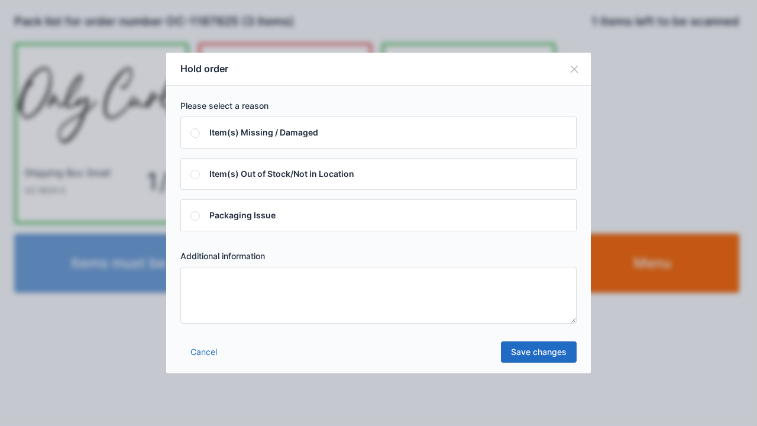
click at [197, 283] on textarea at bounding box center [378, 295] width 396 height 57
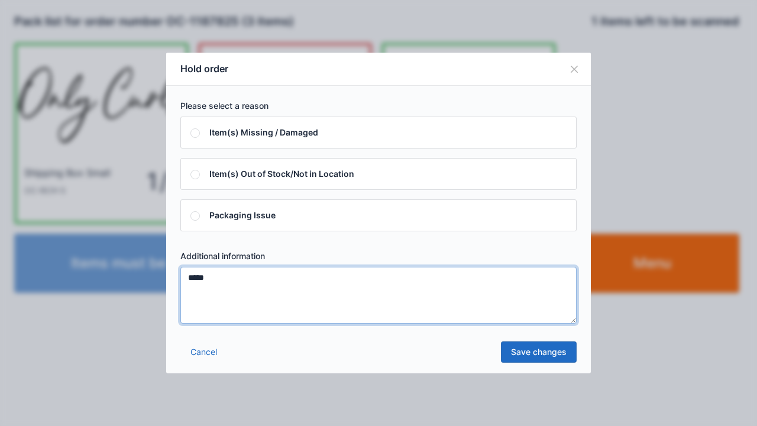
type textarea "*****"
click at [523, 352] on link "Save changes" at bounding box center [539, 351] width 76 height 21
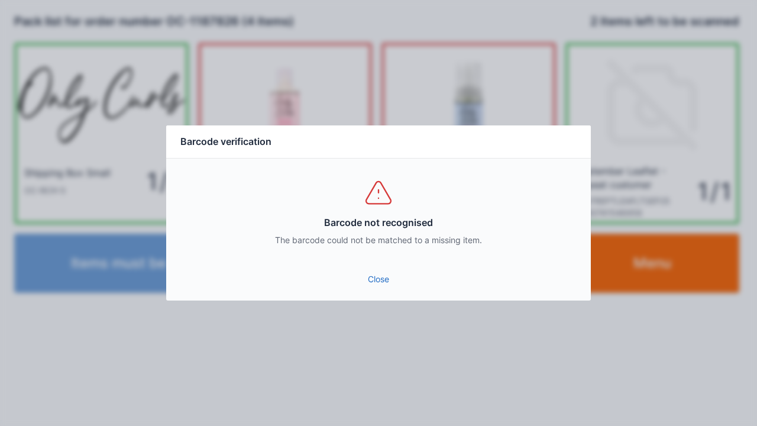
click at [378, 281] on link "Close" at bounding box center [379, 278] width 406 height 21
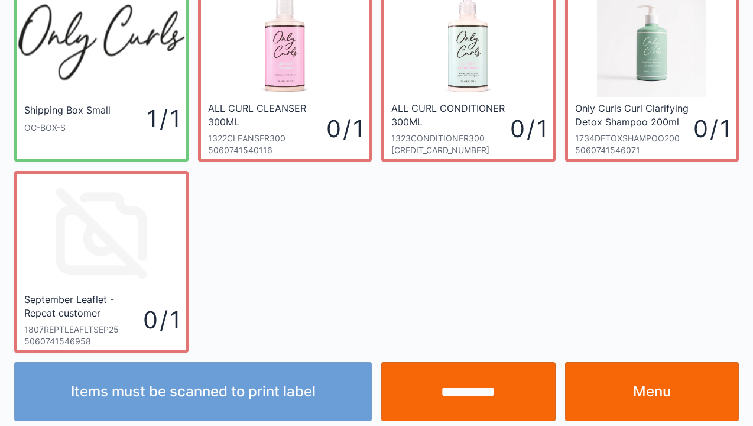
scroll to position [69, 0]
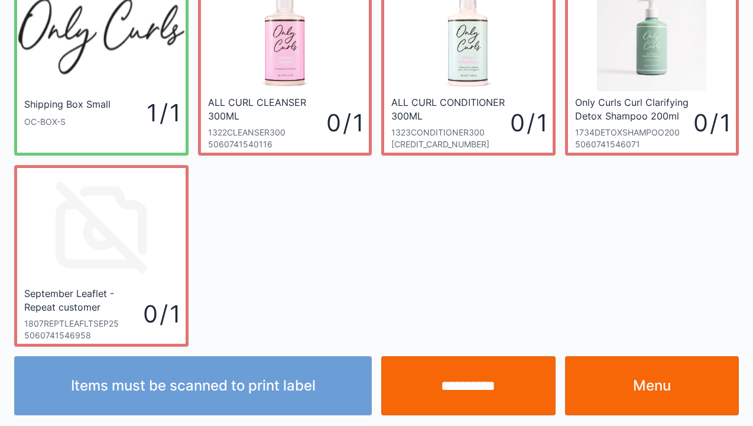
click at [634, 393] on link "Menu" at bounding box center [652, 385] width 174 height 59
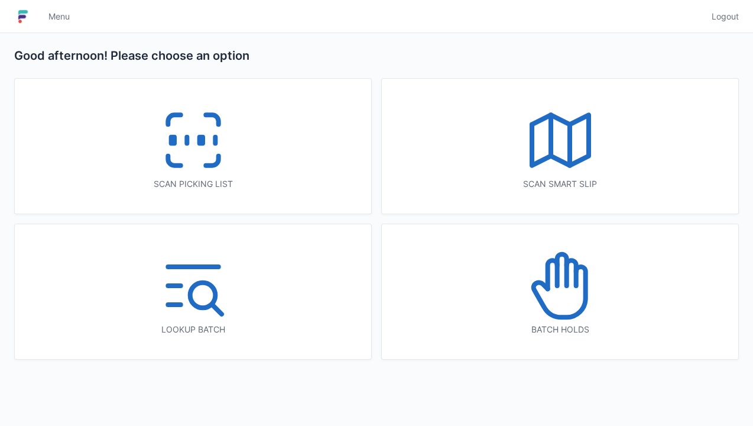
click at [192, 137] on icon at bounding box center [194, 140] width 76 height 76
